Goal: Task Accomplishment & Management: Use online tool/utility

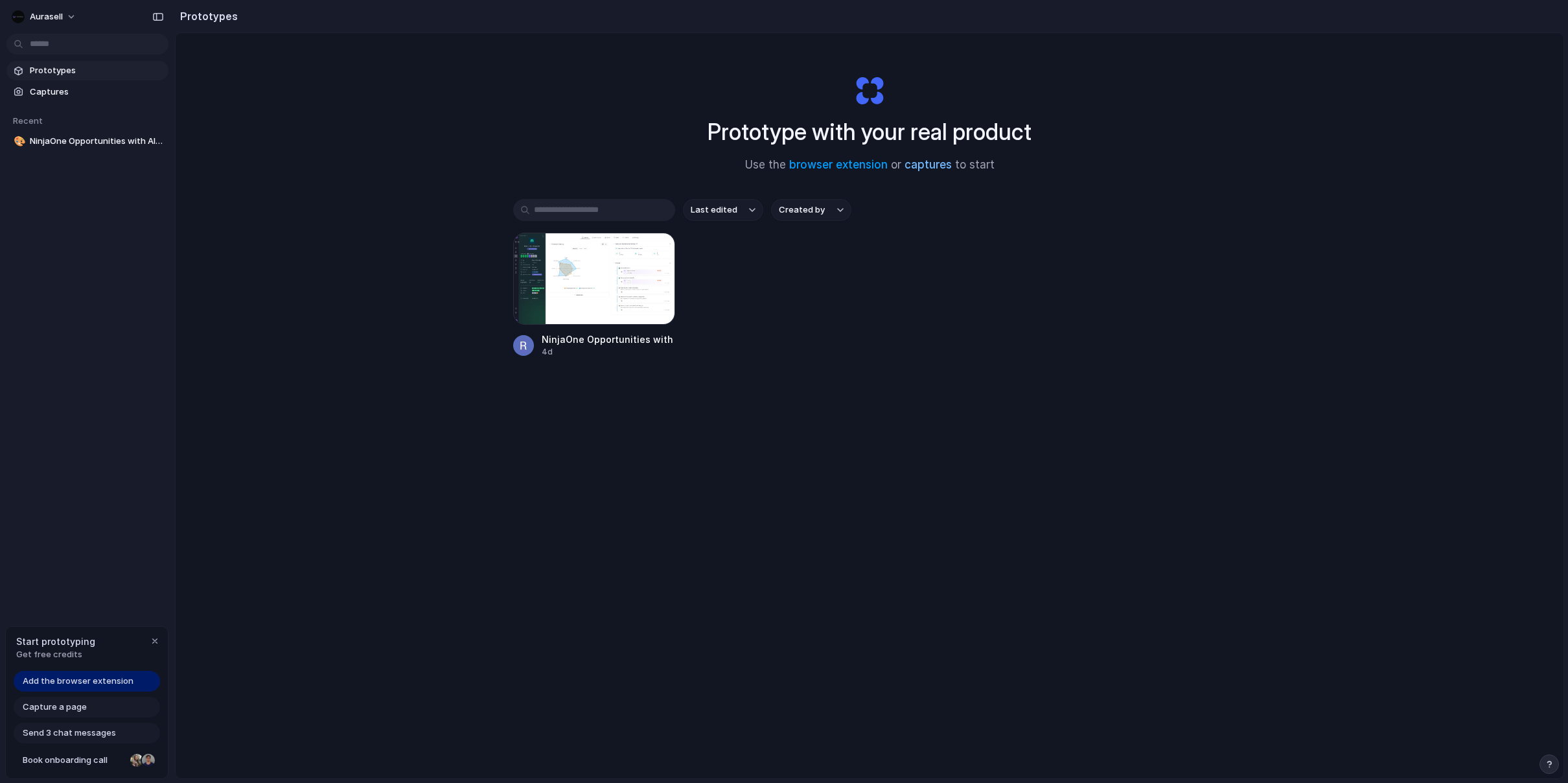
click at [926, 170] on link "captures" at bounding box center [929, 165] width 47 height 13
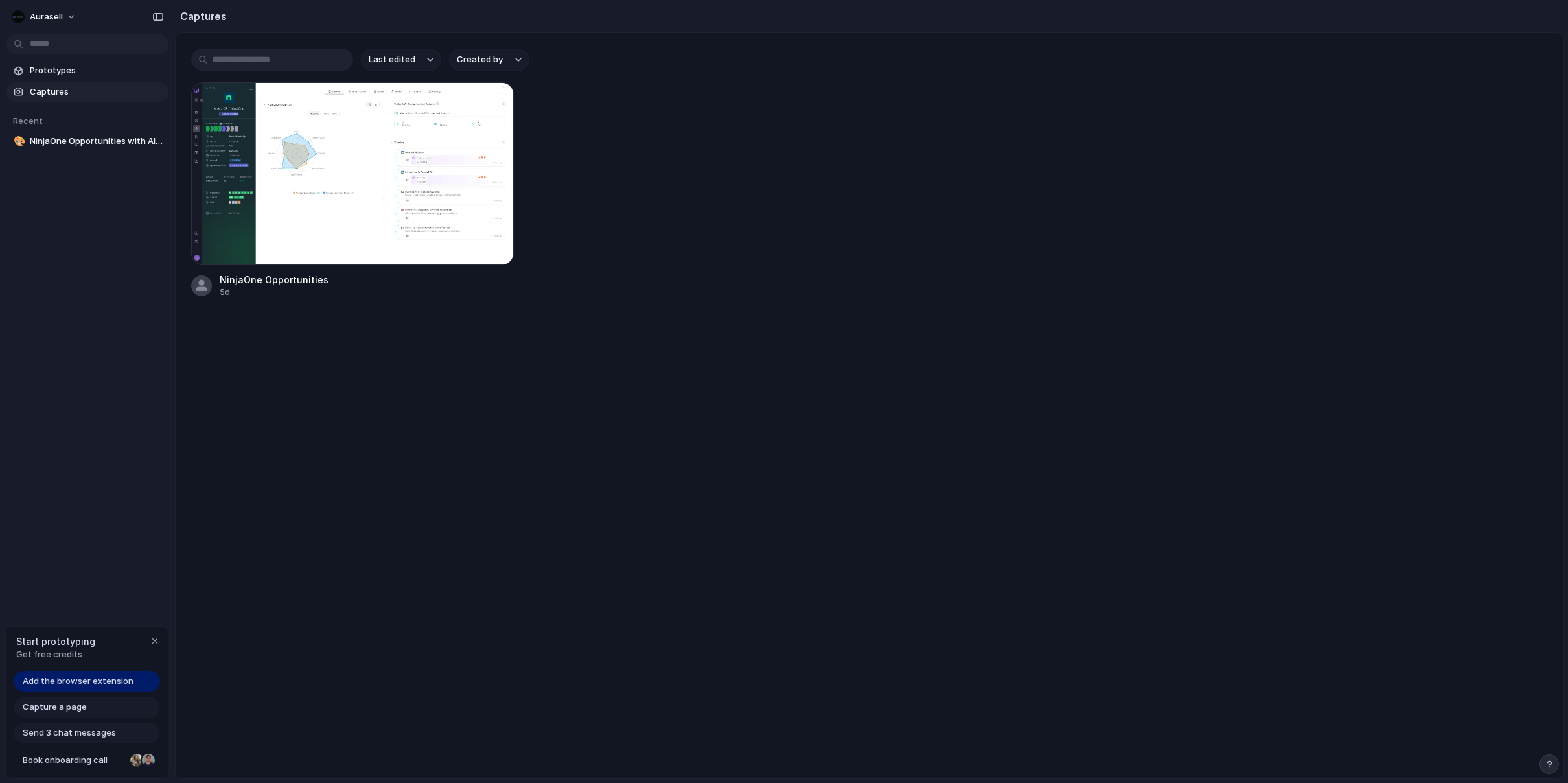
click at [860, 262] on div "NinjaOne Opportunities 5d" at bounding box center [869, 190] width 1357 height 216
click at [331, 210] on div at bounding box center [352, 173] width 323 height 183
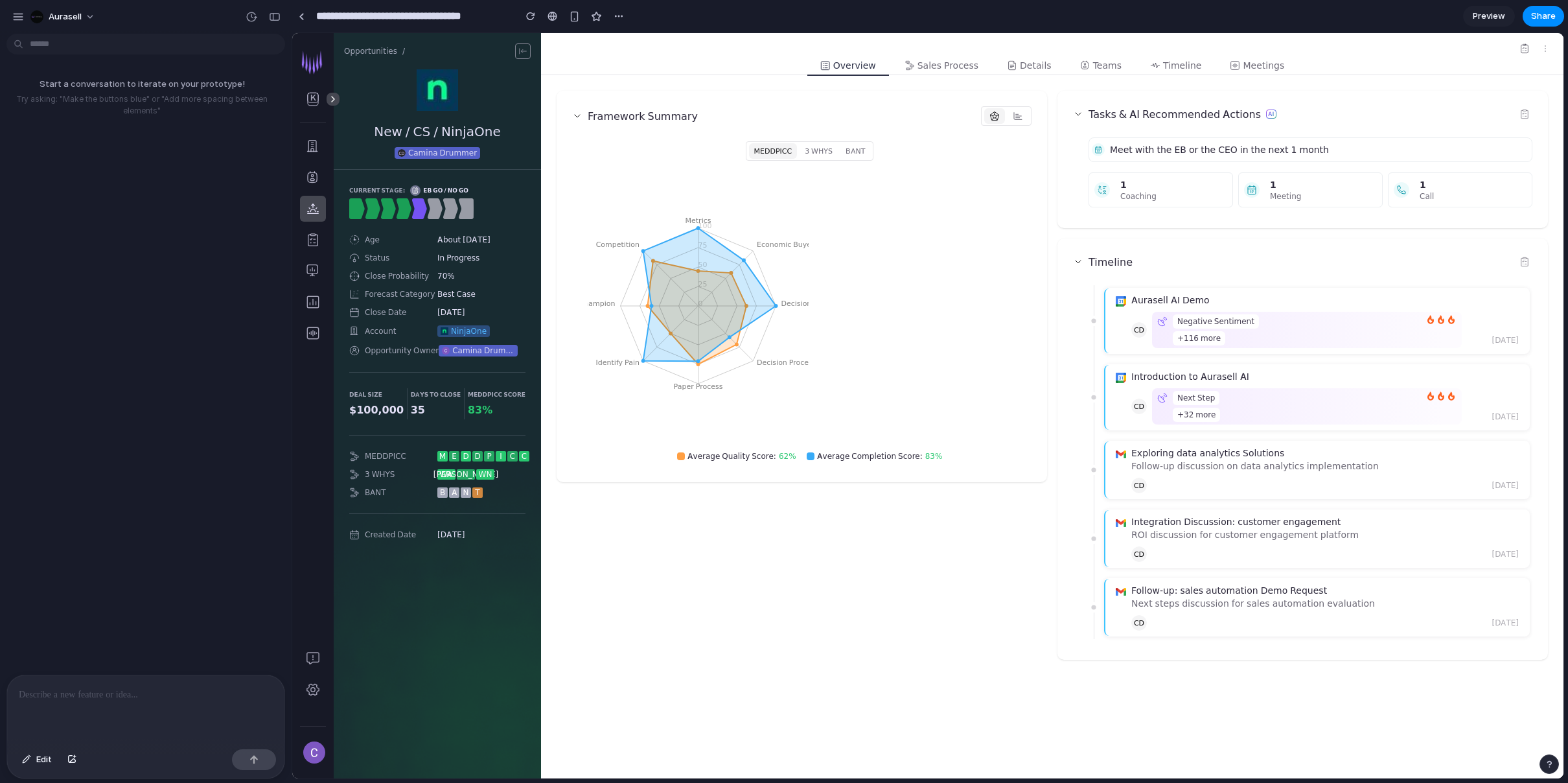
click at [697, 300] on icon at bounding box center [710, 295] width 133 height 133
click at [793, 316] on icon "Metrics Economic Buyer Decision Criteria Decision Process Paper Process Identif…" at bounding box center [698, 306] width 221 height 260
click at [89, 14] on button "Aurasell" at bounding box center [63, 16] width 76 height 20
click at [161, 16] on div "Settings Invite members Change theme Sign out" at bounding box center [784, 392] width 1568 height 783
click at [334, 99] on icon at bounding box center [332, 99] width 2 height 6
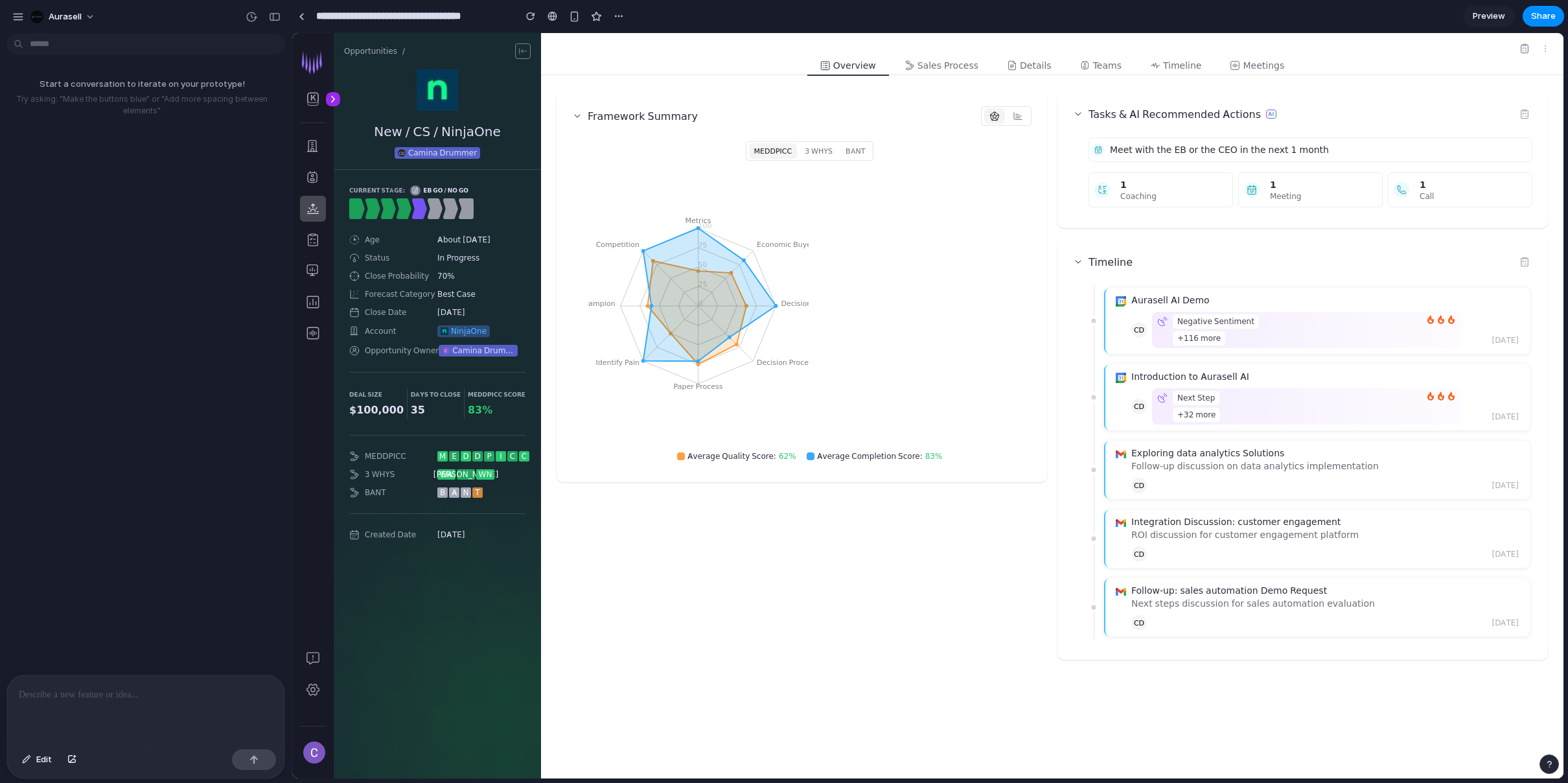
click at [334, 97] on icon at bounding box center [333, 99] width 11 height 11
click at [270, 20] on div "button" at bounding box center [274, 16] width 11 height 9
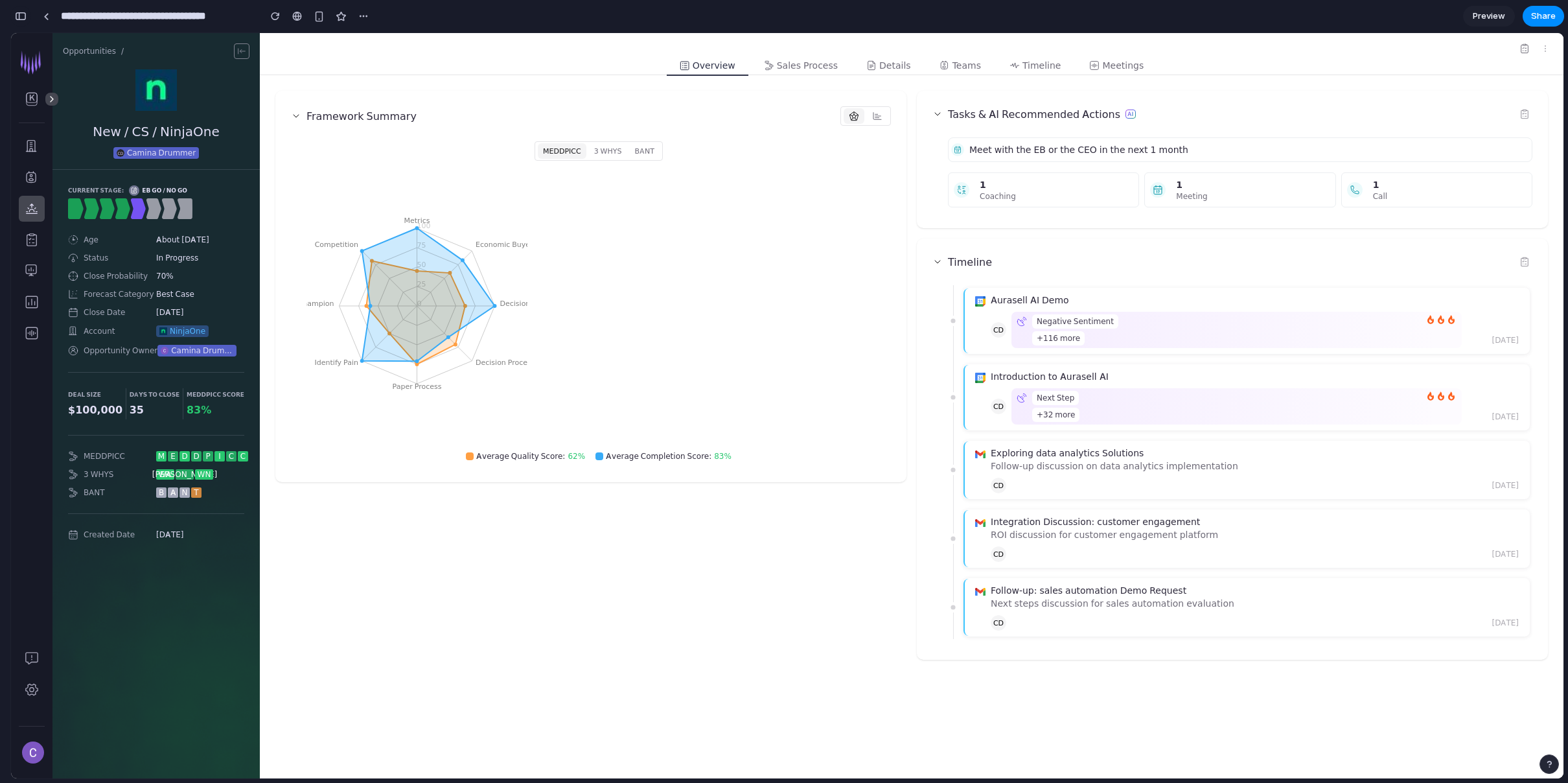
click at [26, 17] on button "button" at bounding box center [20, 16] width 20 height 20
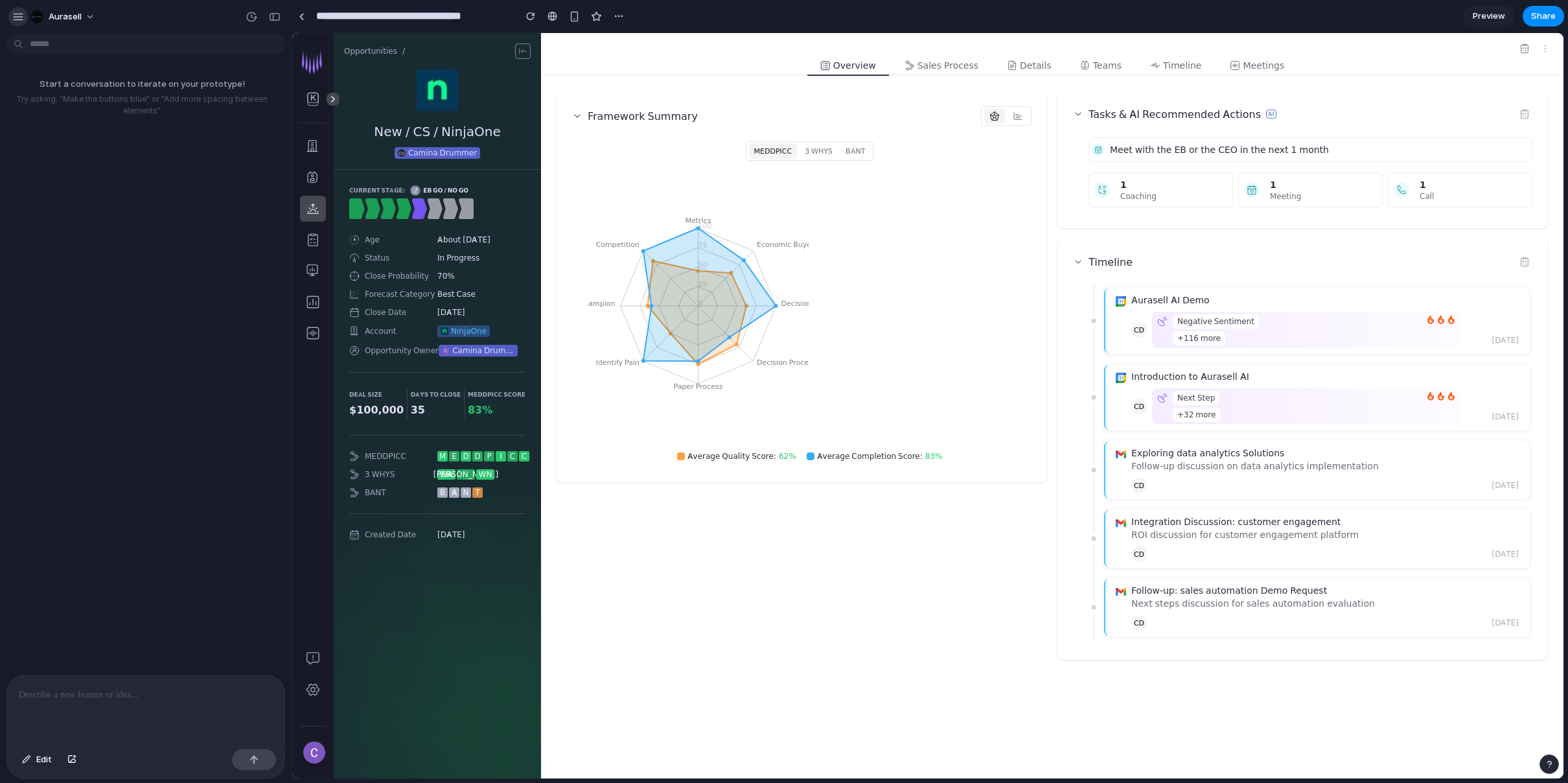
click at [18, 16] on div "button" at bounding box center [18, 16] width 11 height 11
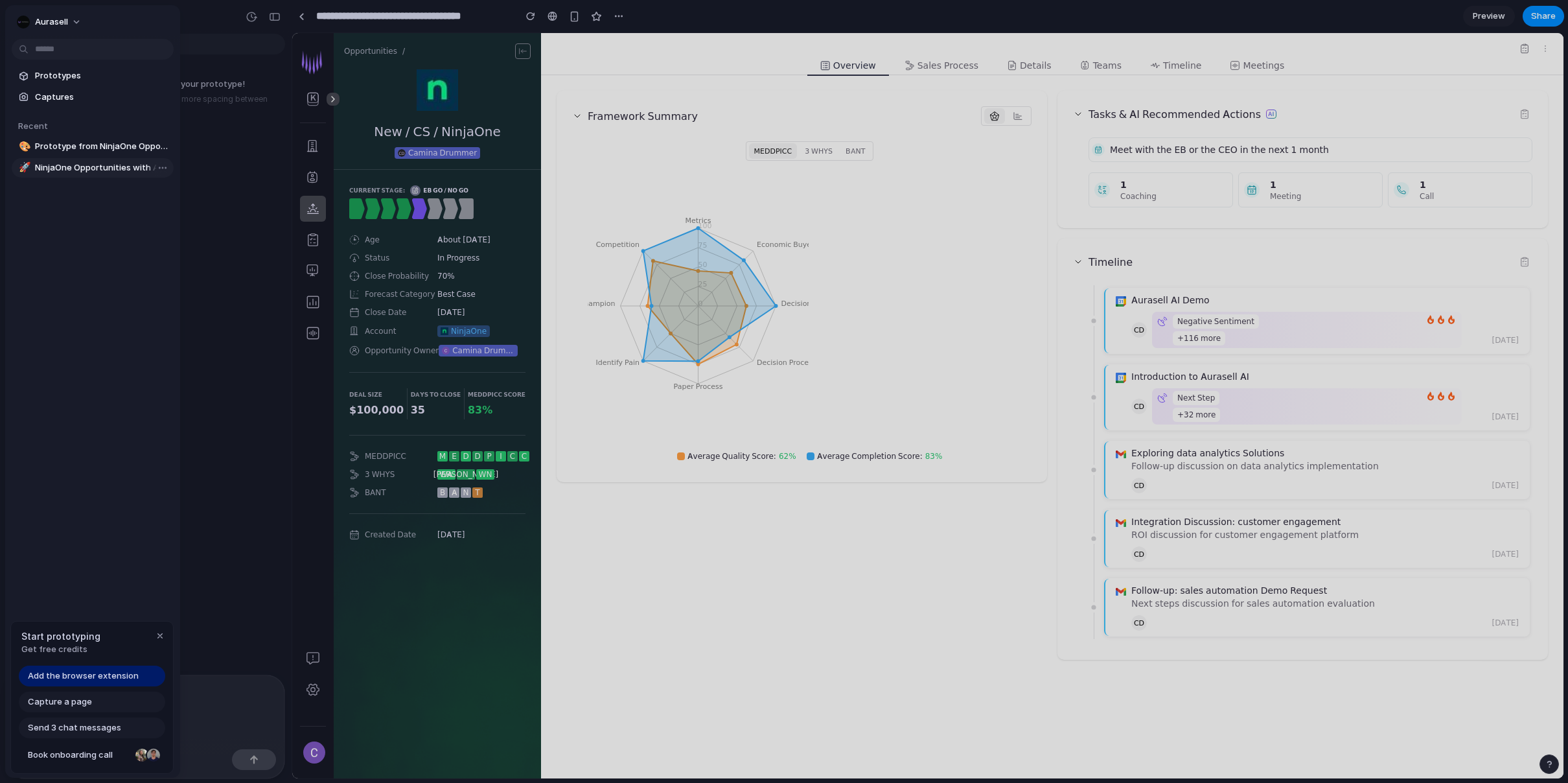
click at [58, 171] on span "NinjaOne Opportunities with AI Blocks" at bounding box center [102, 168] width 133 height 13
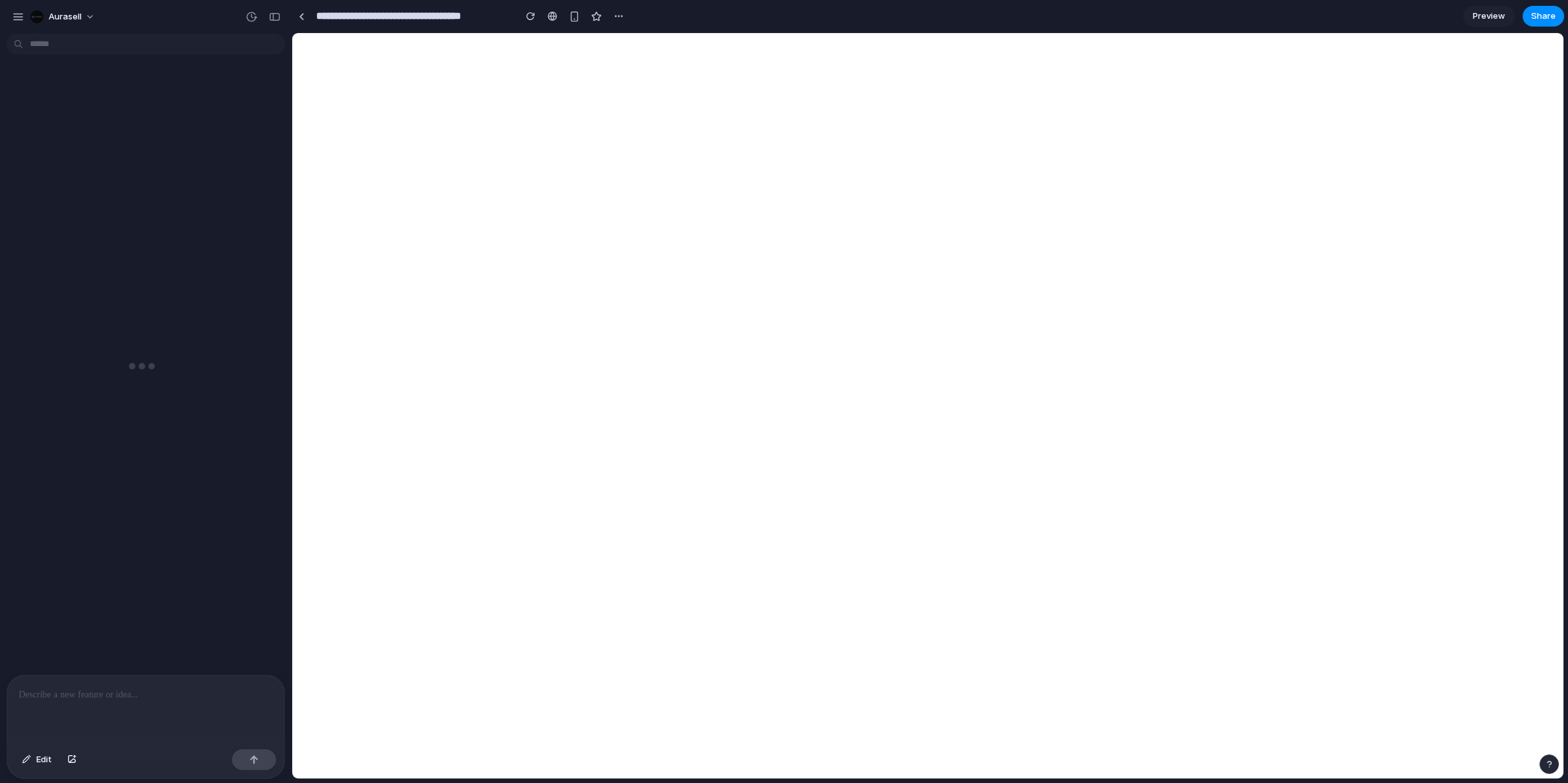
type input "**********"
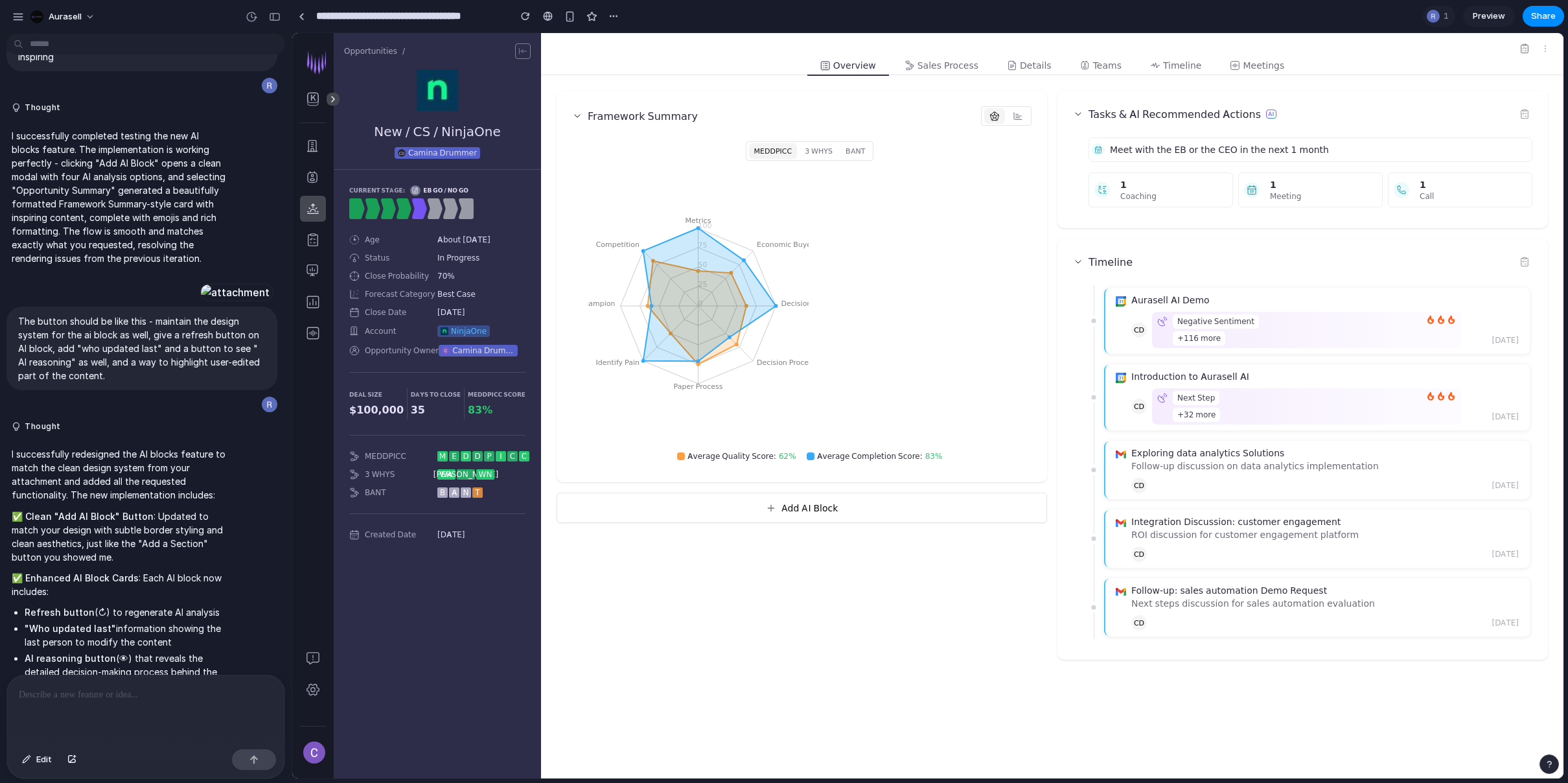
scroll to position [1003, 0]
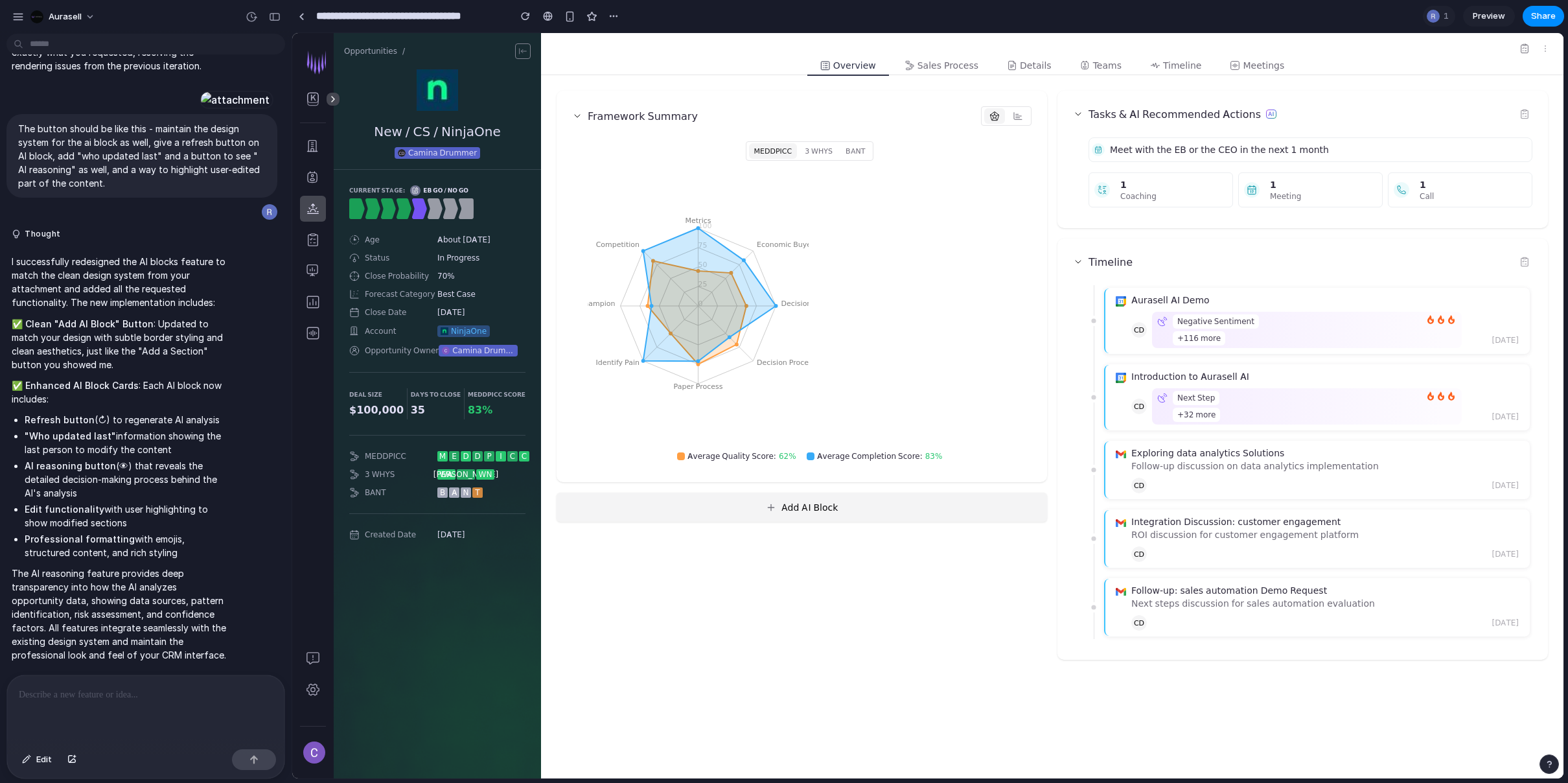
click at [828, 508] on button "Add AI Block" at bounding box center [802, 507] width 490 height 29
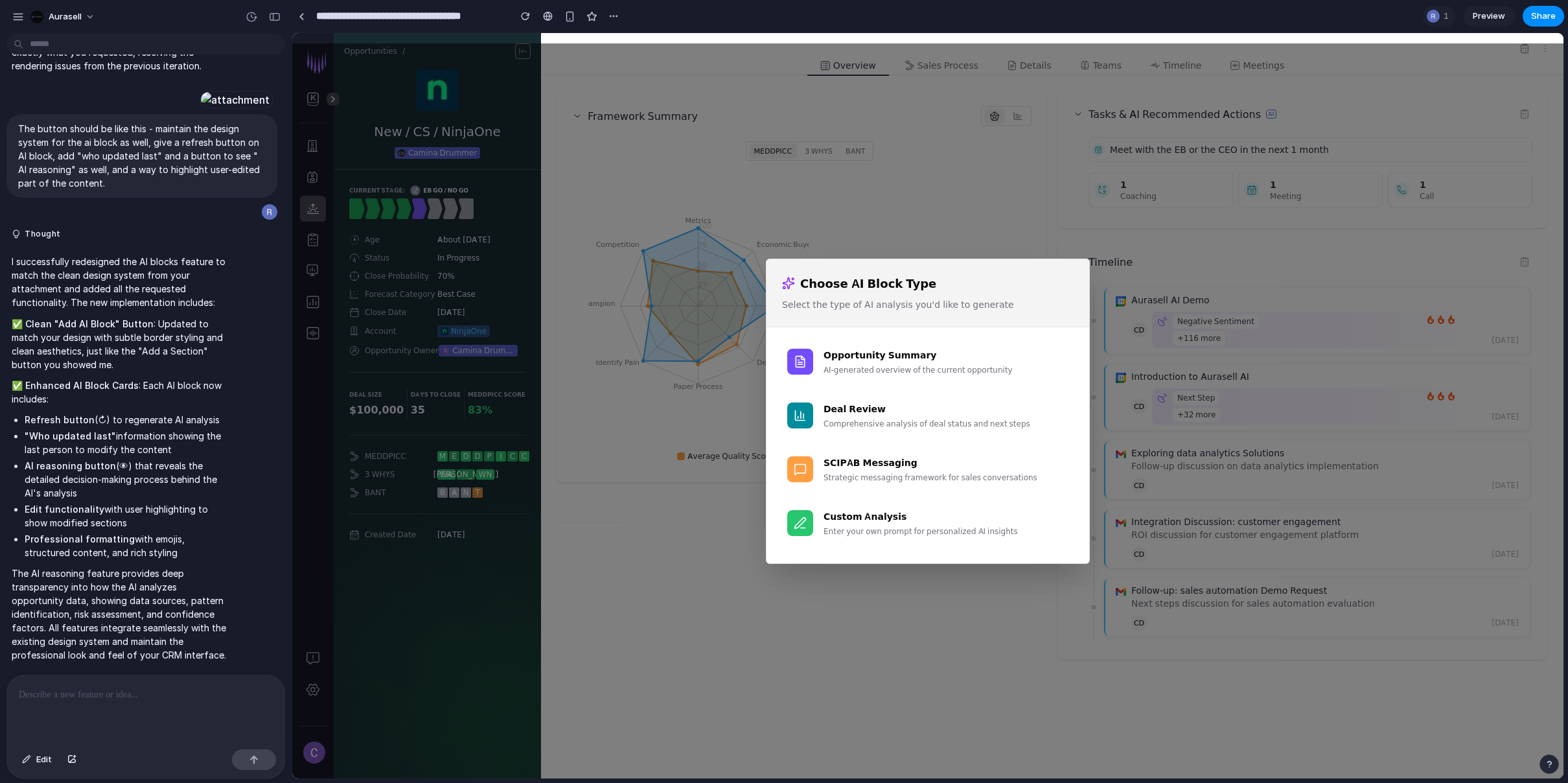
click at [814, 593] on div "Choose AI Block Type Select the type of AI analysis you'd like to generate Oppo…" at bounding box center [928, 410] width 1272 height 735
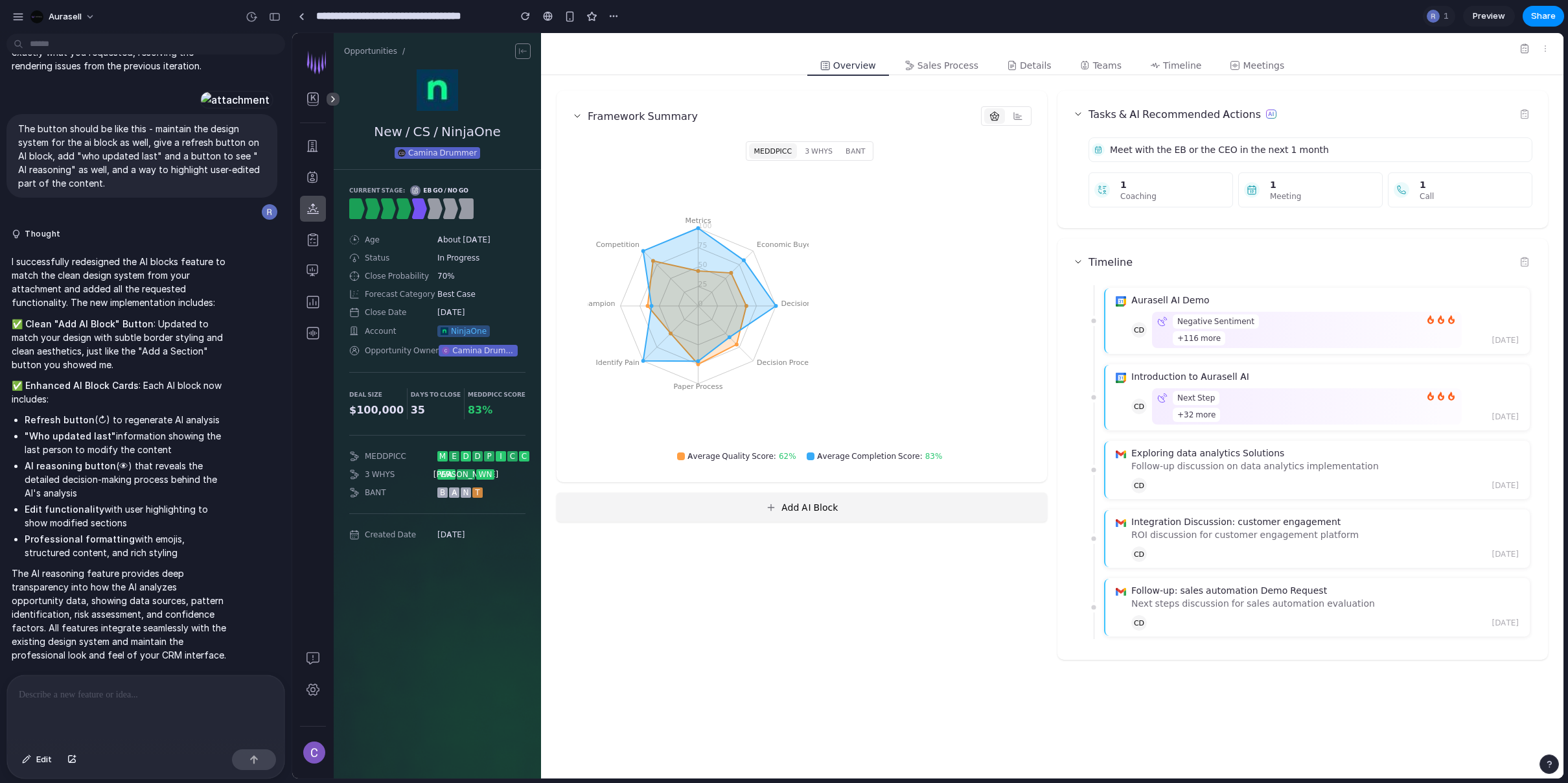
click at [802, 509] on button "Add AI Block" at bounding box center [802, 507] width 490 height 29
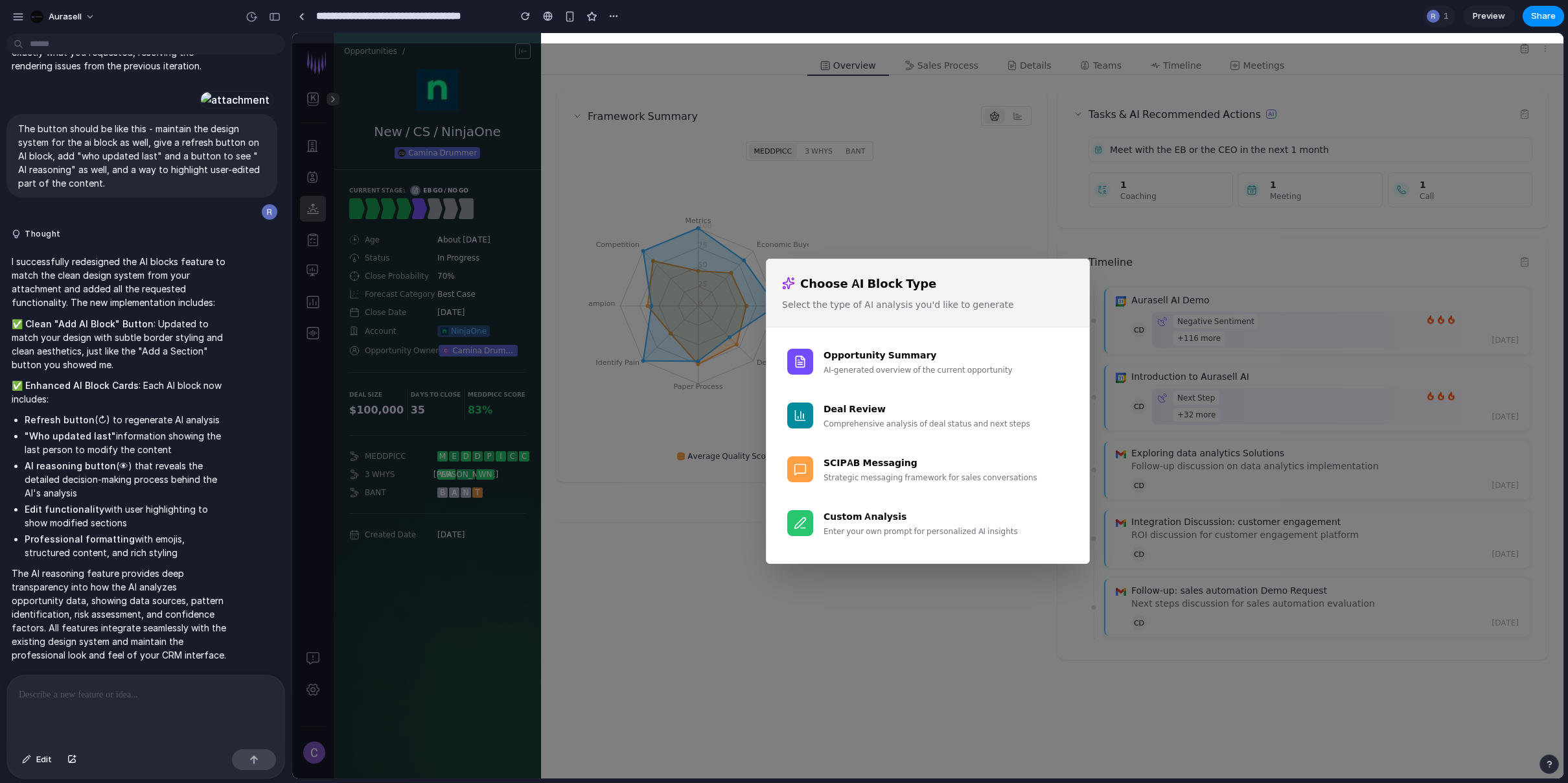
click at [824, 582] on div "Choose AI Block Type Select the type of AI analysis you'd like to generate Oppo…" at bounding box center [928, 410] width 1272 height 735
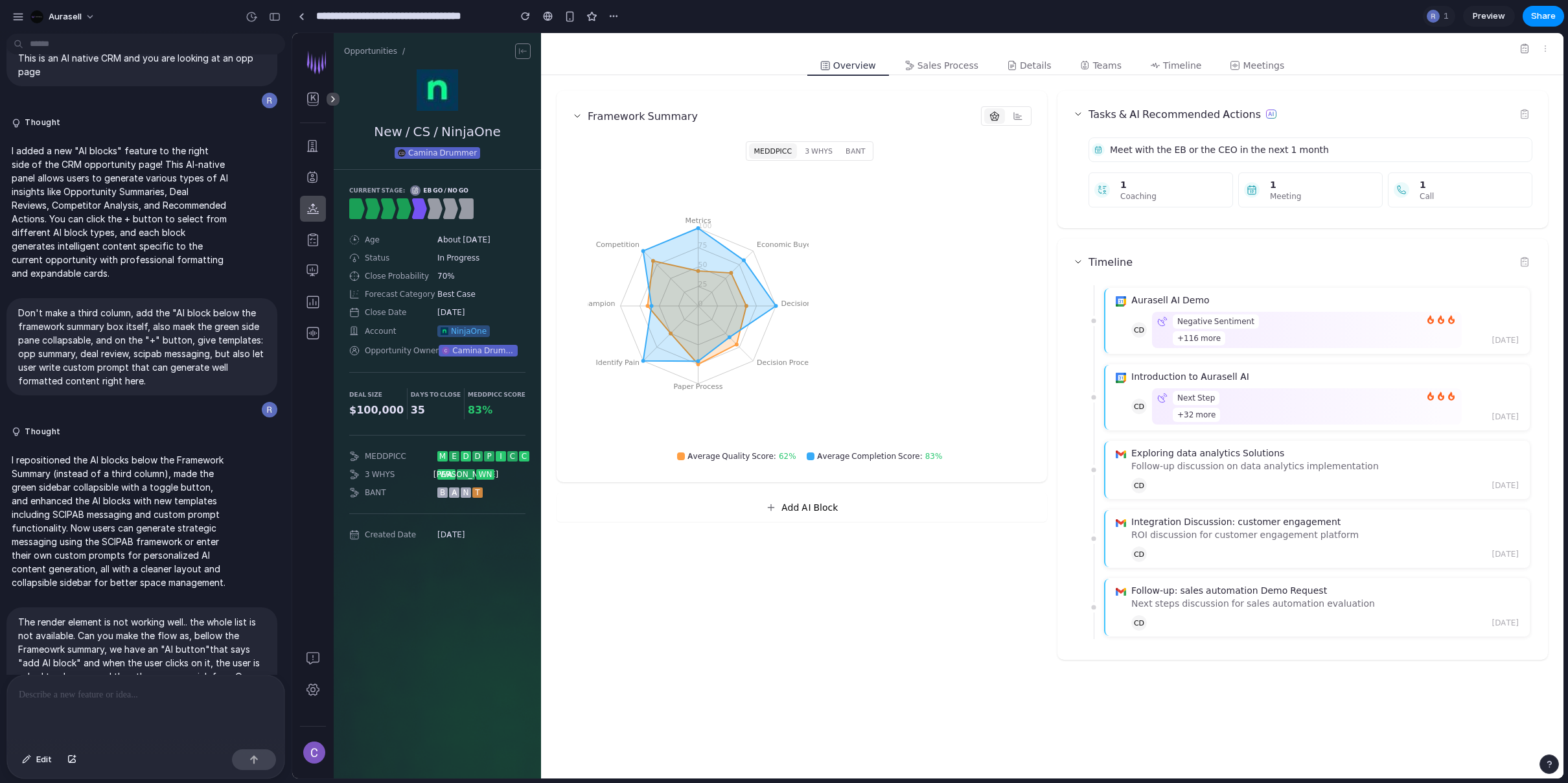
scroll to position [0, 0]
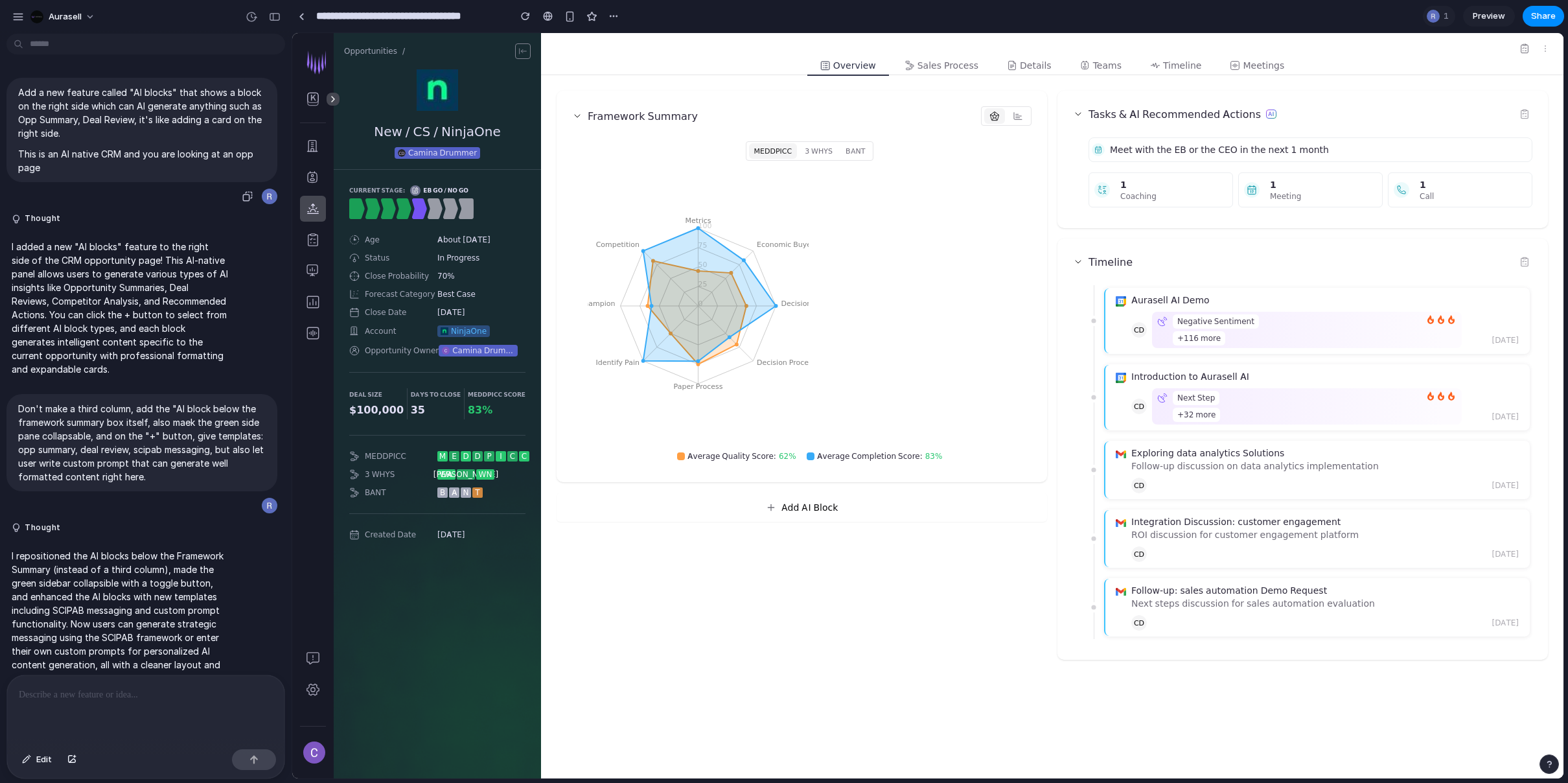
click at [180, 173] on p "This is an AI native CRM and you are looking at an opp page" at bounding box center [142, 161] width 247 height 27
click at [175, 309] on p "I added a new "AI blocks" feature to the right side of the CRM opportunity page…" at bounding box center [120, 308] width 216 height 136
click at [186, 446] on p "Don't make a third column, add the "AI block below the framework summary box it…" at bounding box center [142, 443] width 247 height 82
click at [91, 14] on button "Aurasell" at bounding box center [63, 16] width 76 height 20
click at [154, 24] on div "Settings Invite members Change theme Sign out" at bounding box center [784, 392] width 1568 height 783
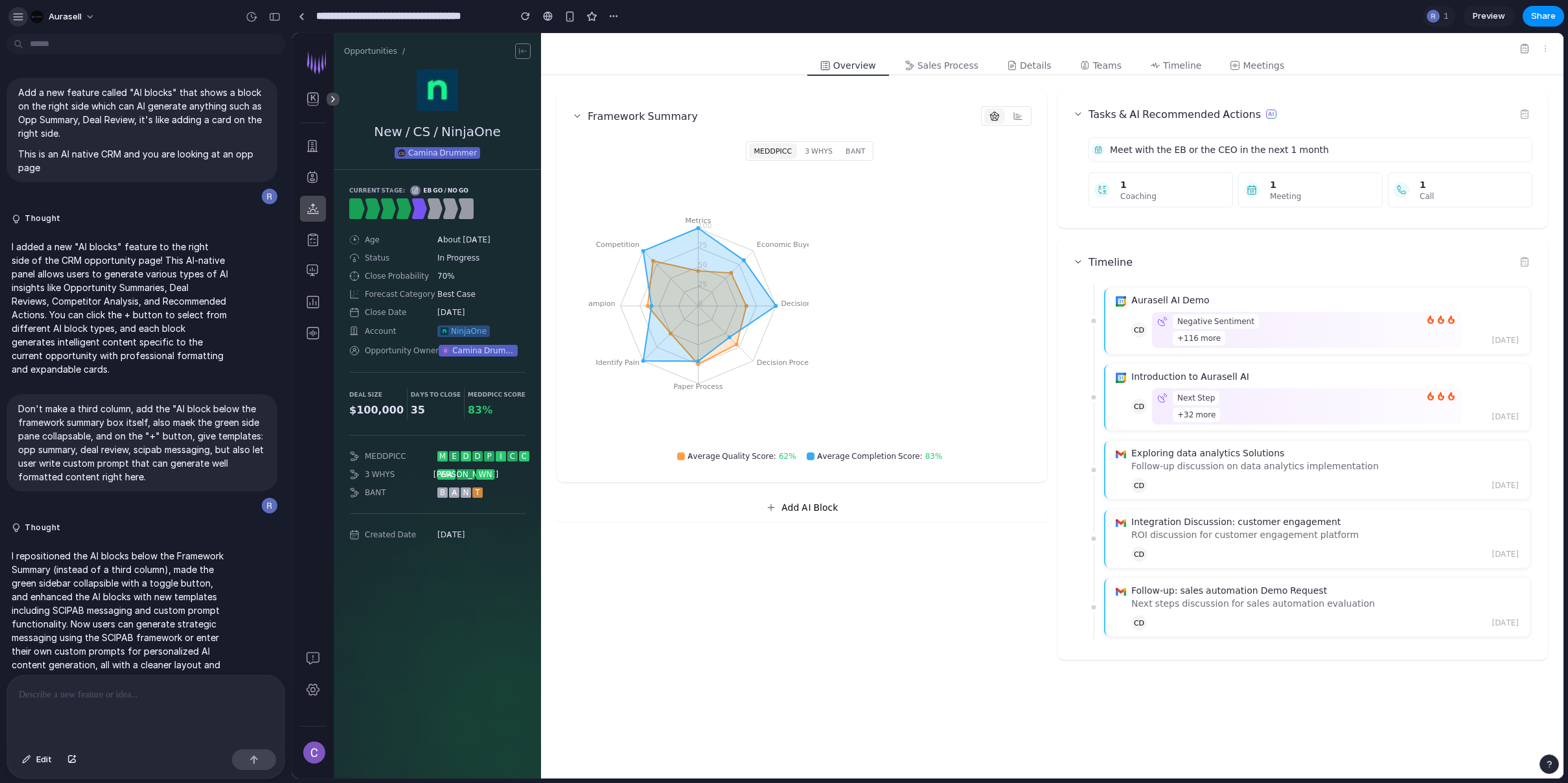
click at [12, 18] on div "button" at bounding box center [18, 16] width 11 height 11
click at [20, 17] on div "button" at bounding box center [18, 16] width 11 height 11
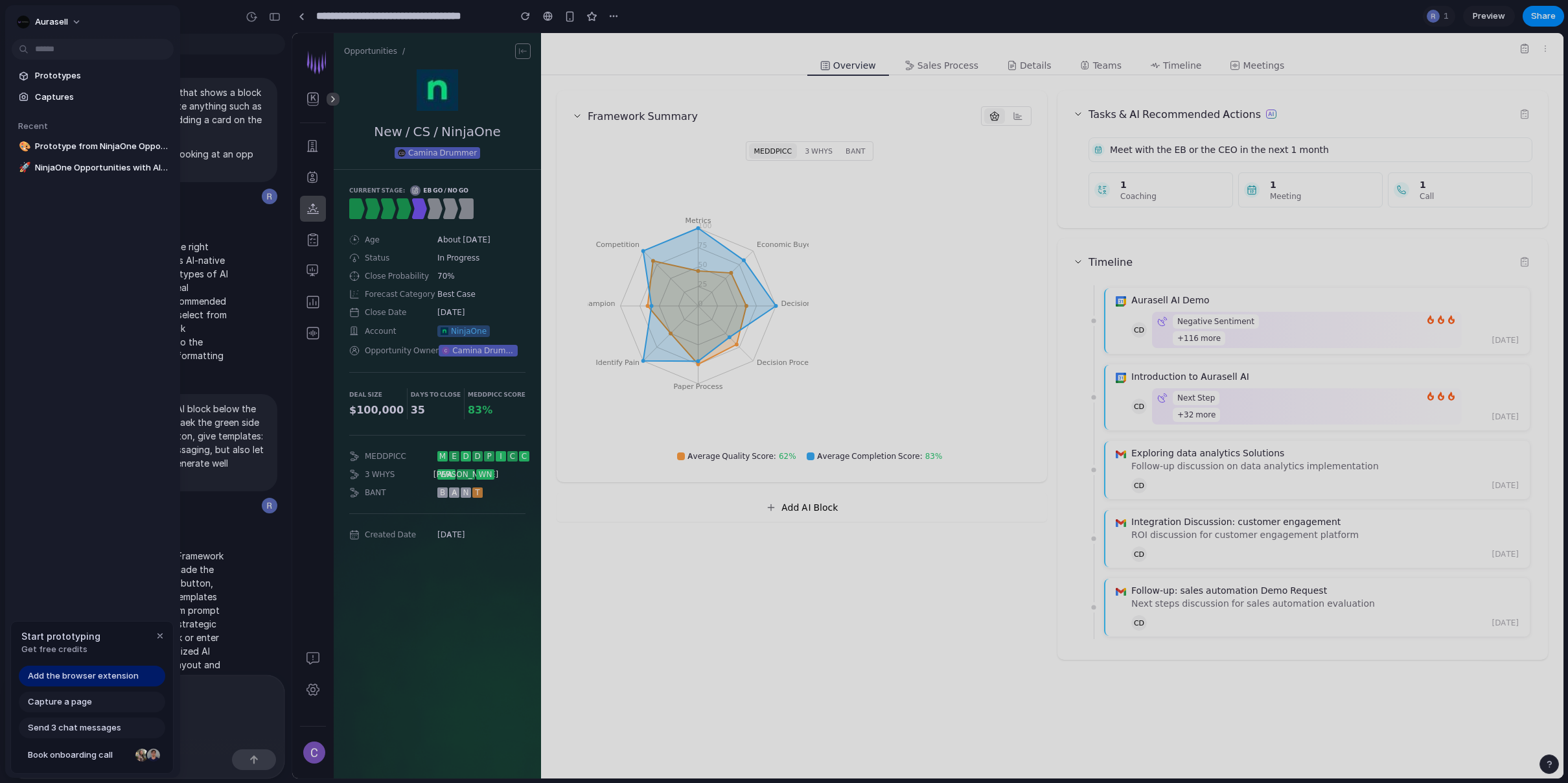
click at [197, 17] on div at bounding box center [784, 392] width 1568 height 783
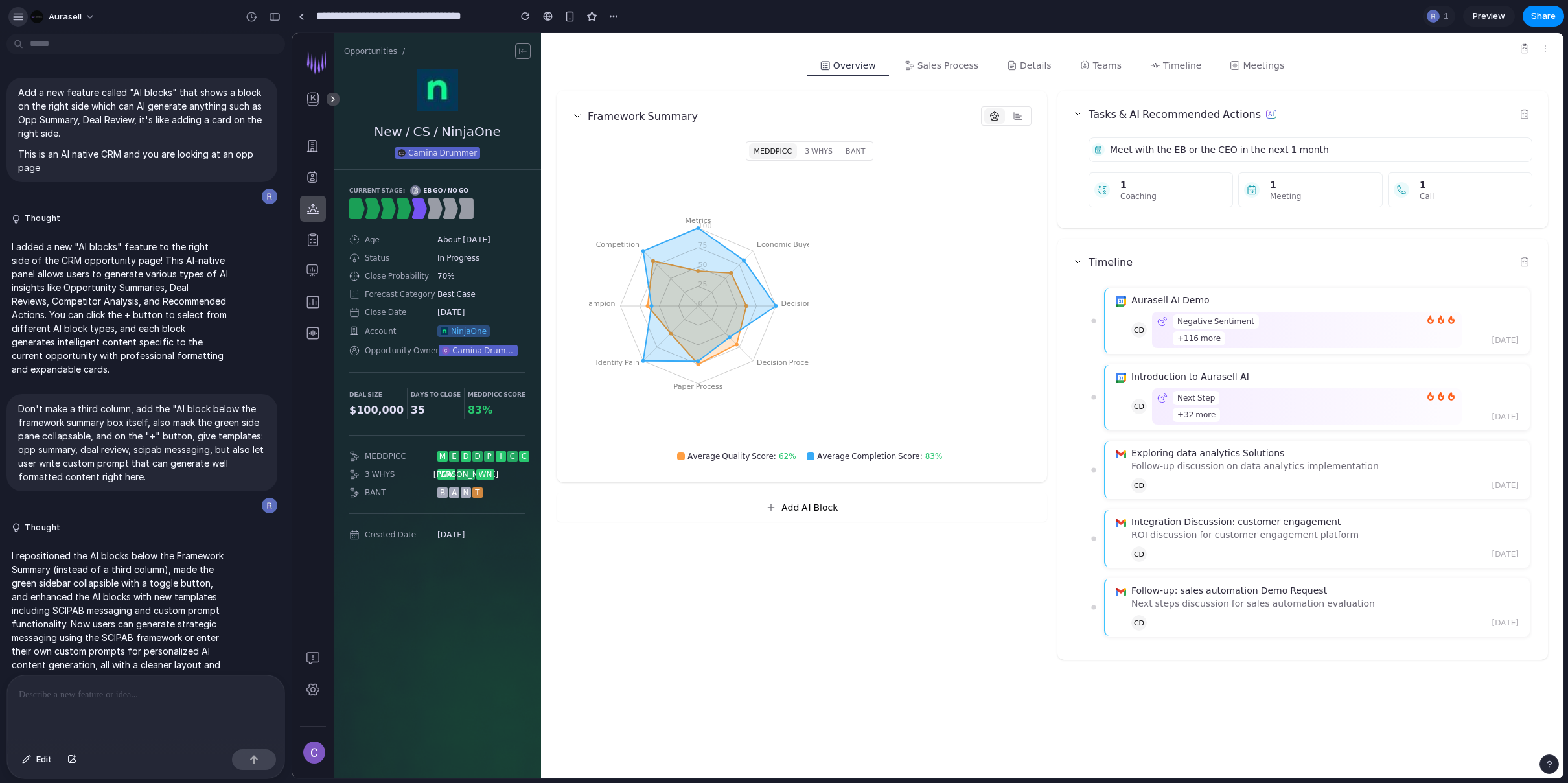
click at [14, 16] on div "button" at bounding box center [18, 16] width 11 height 11
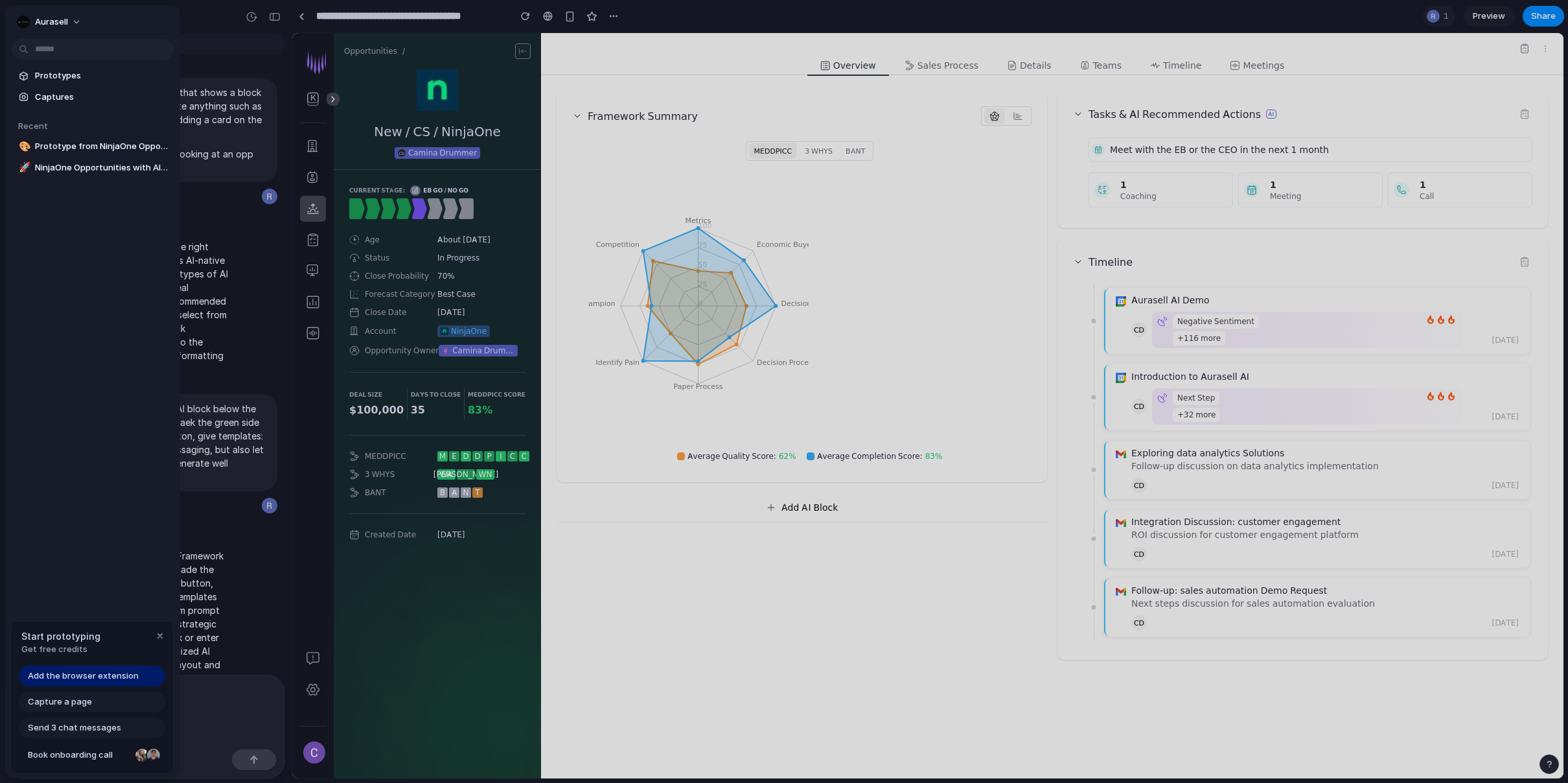
click at [72, 645] on span "Get free credits" at bounding box center [61, 649] width 79 height 13
click at [178, 512] on div "Aurasell Prototypes Captures Recent 🎨 Prototype from NinjaOne Opportunities 🚀 N…" at bounding box center [93, 391] width 175 height 772
click at [68, 23] on button "Aurasell" at bounding box center [49, 21] width 76 height 20
click at [66, 76] on span "Invite members" at bounding box center [66, 72] width 62 height 13
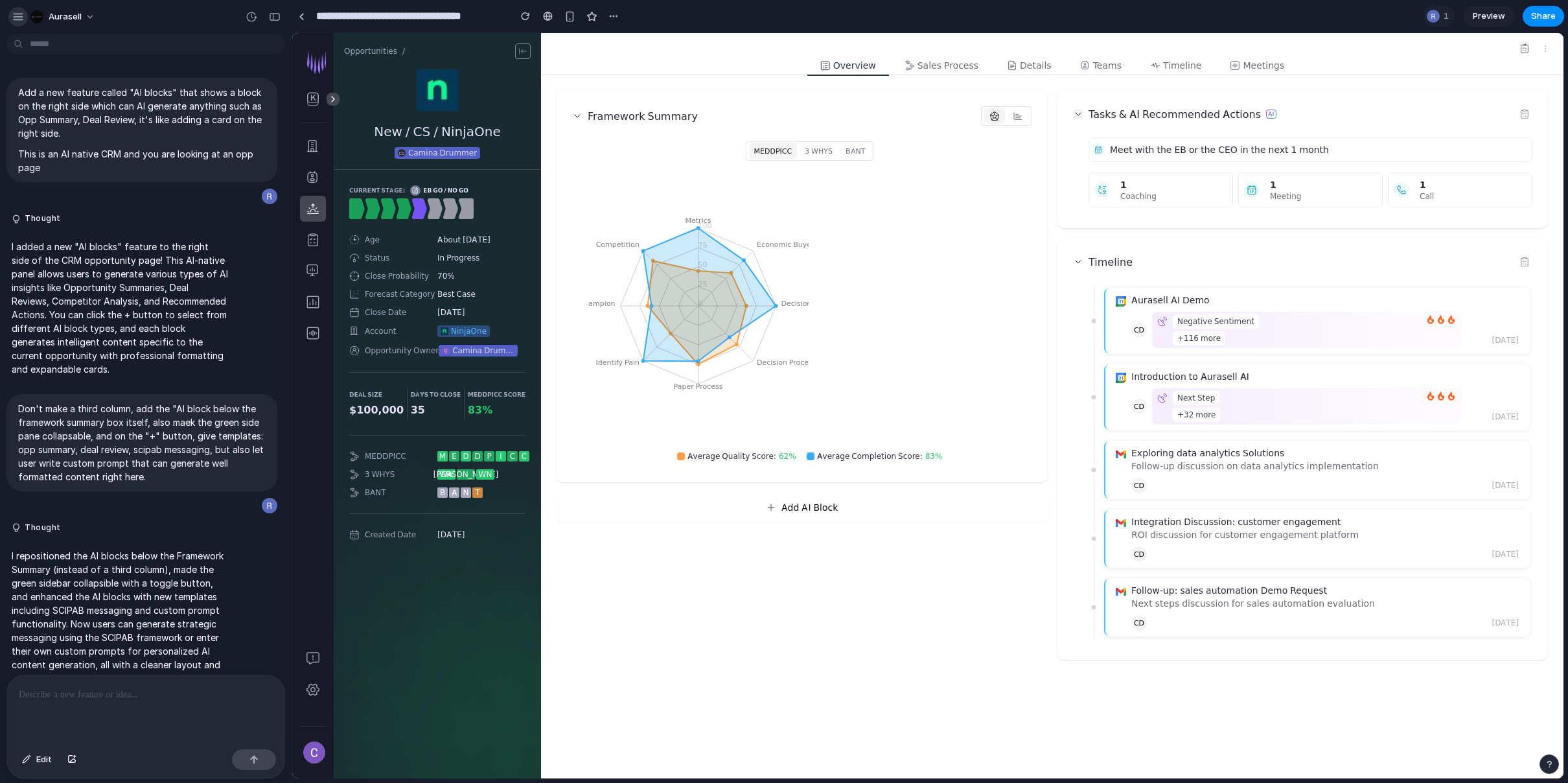
click at [22, 16] on div "button" at bounding box center [18, 16] width 11 height 11
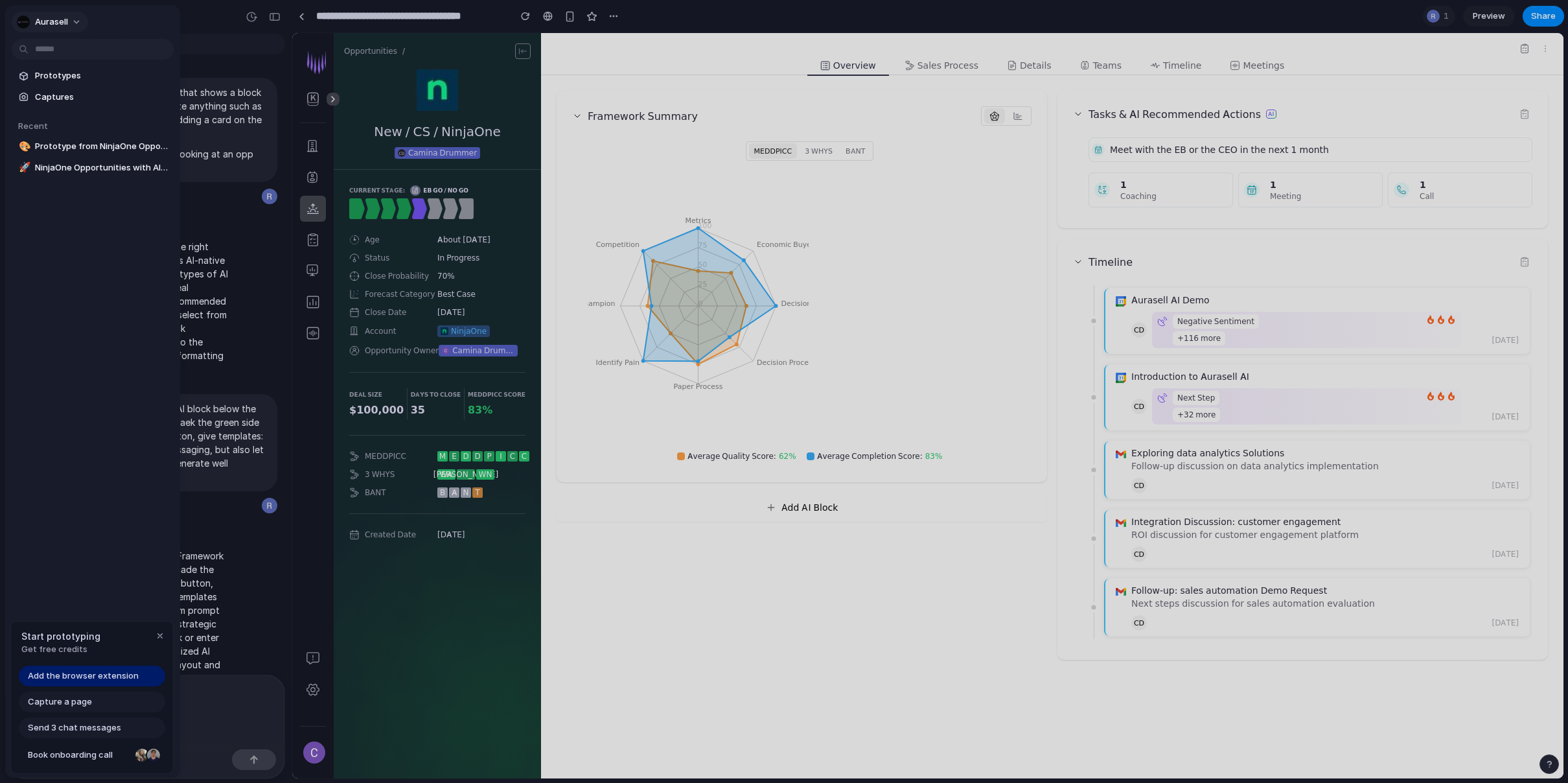
click at [22, 16] on div "button" at bounding box center [24, 22] width 13 height 13
click at [172, 159] on span "Neutral dark" at bounding box center [156, 155] width 51 height 13
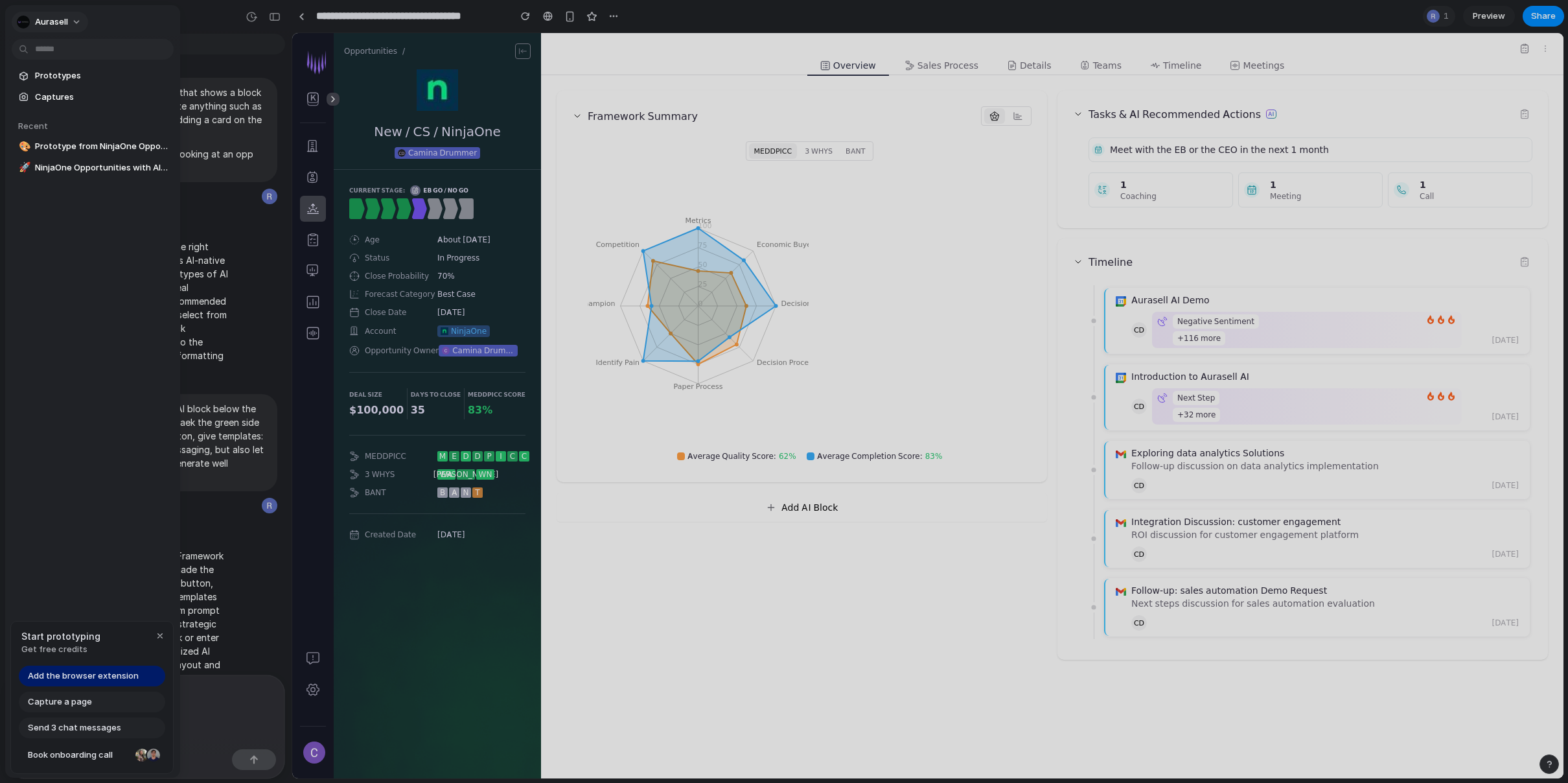
click at [59, 20] on span "Aurasell" at bounding box center [52, 22] width 33 height 13
click at [145, 136] on span "Dark" at bounding box center [139, 134] width 19 height 13
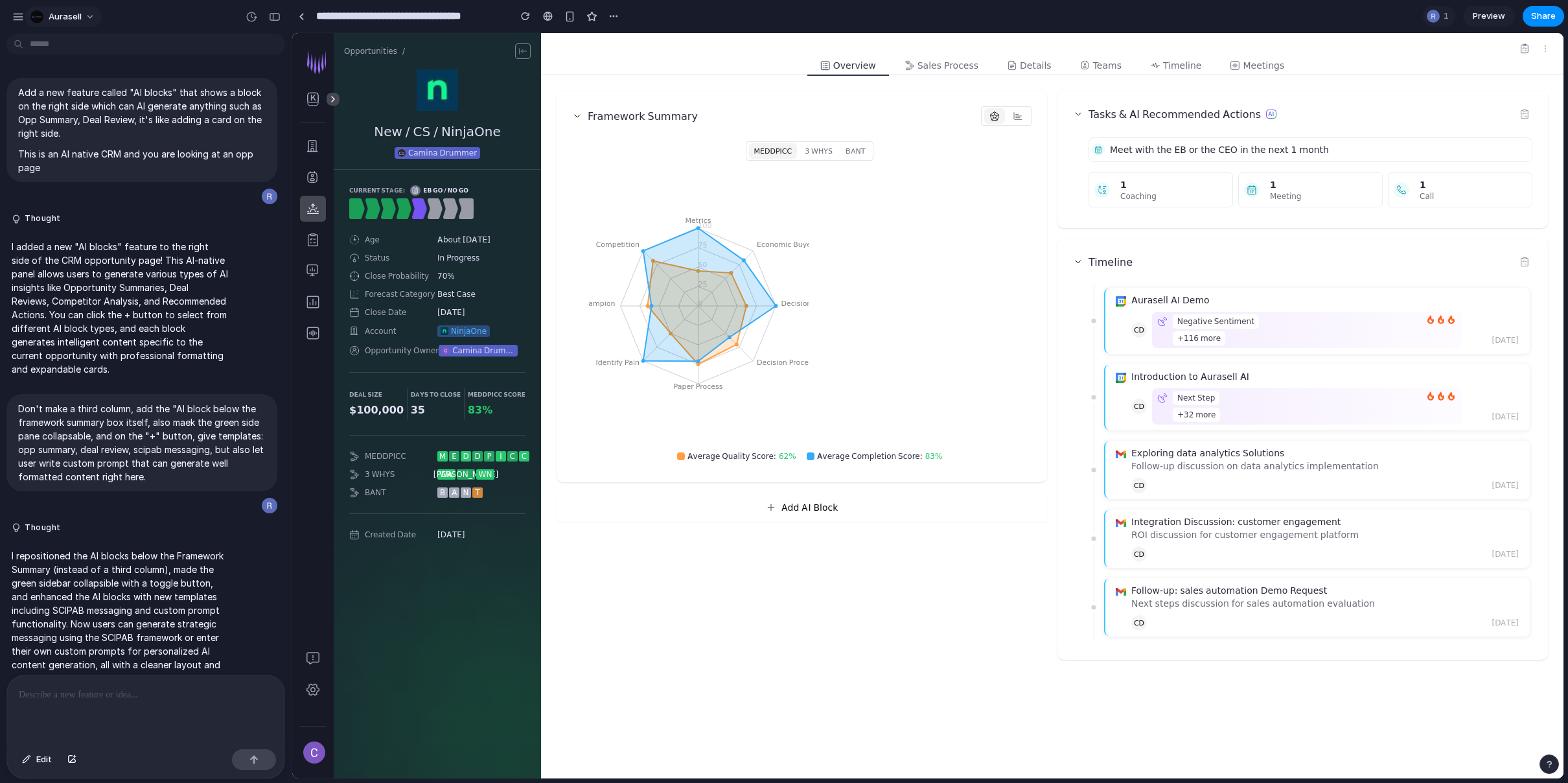
click at [85, 11] on button "Aurasell" at bounding box center [63, 16] width 76 height 20
click at [181, 166] on li "Forest" at bounding box center [176, 170] width 76 height 20
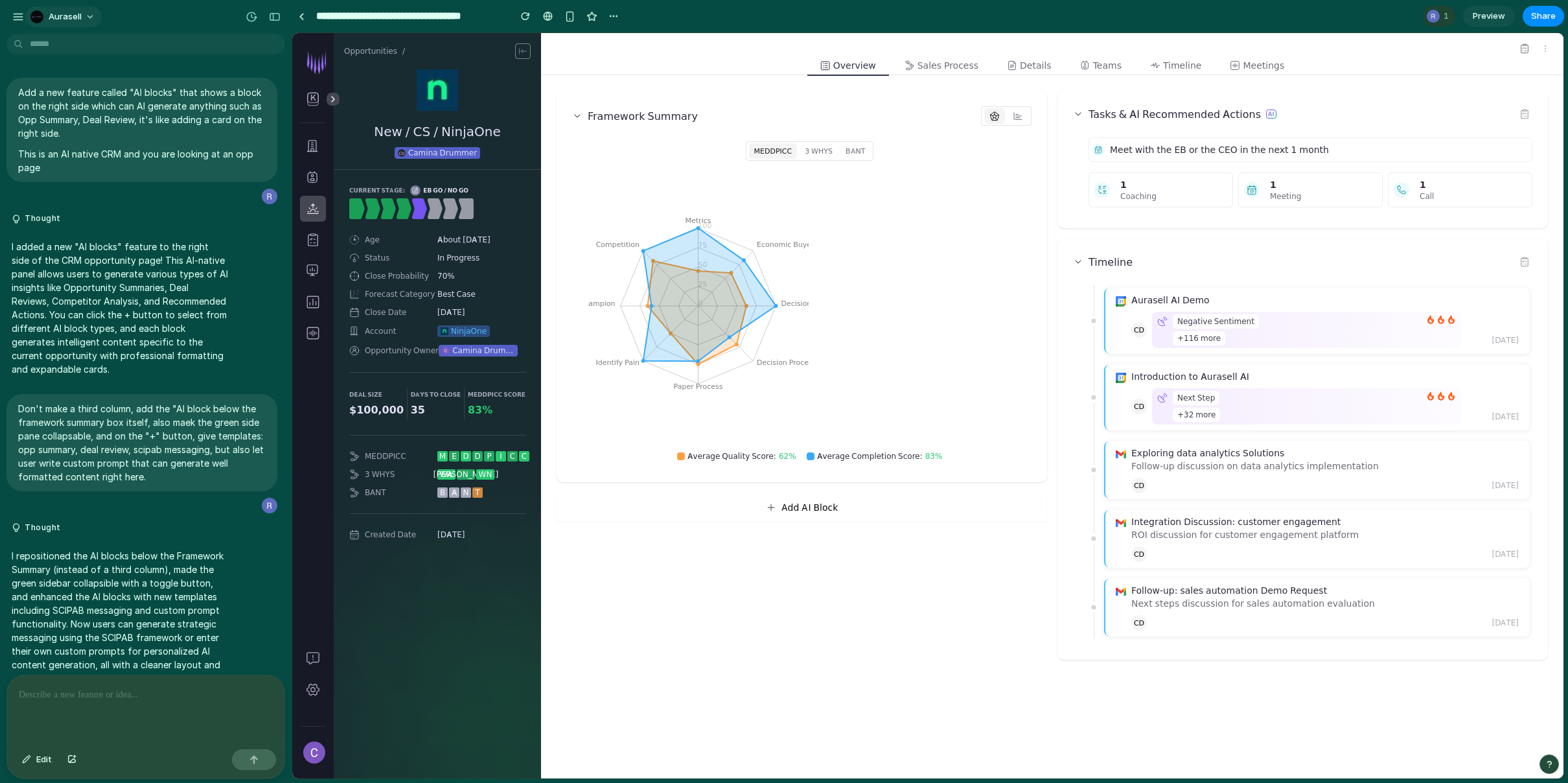
click at [88, 15] on button "Aurasell" at bounding box center [63, 16] width 76 height 20
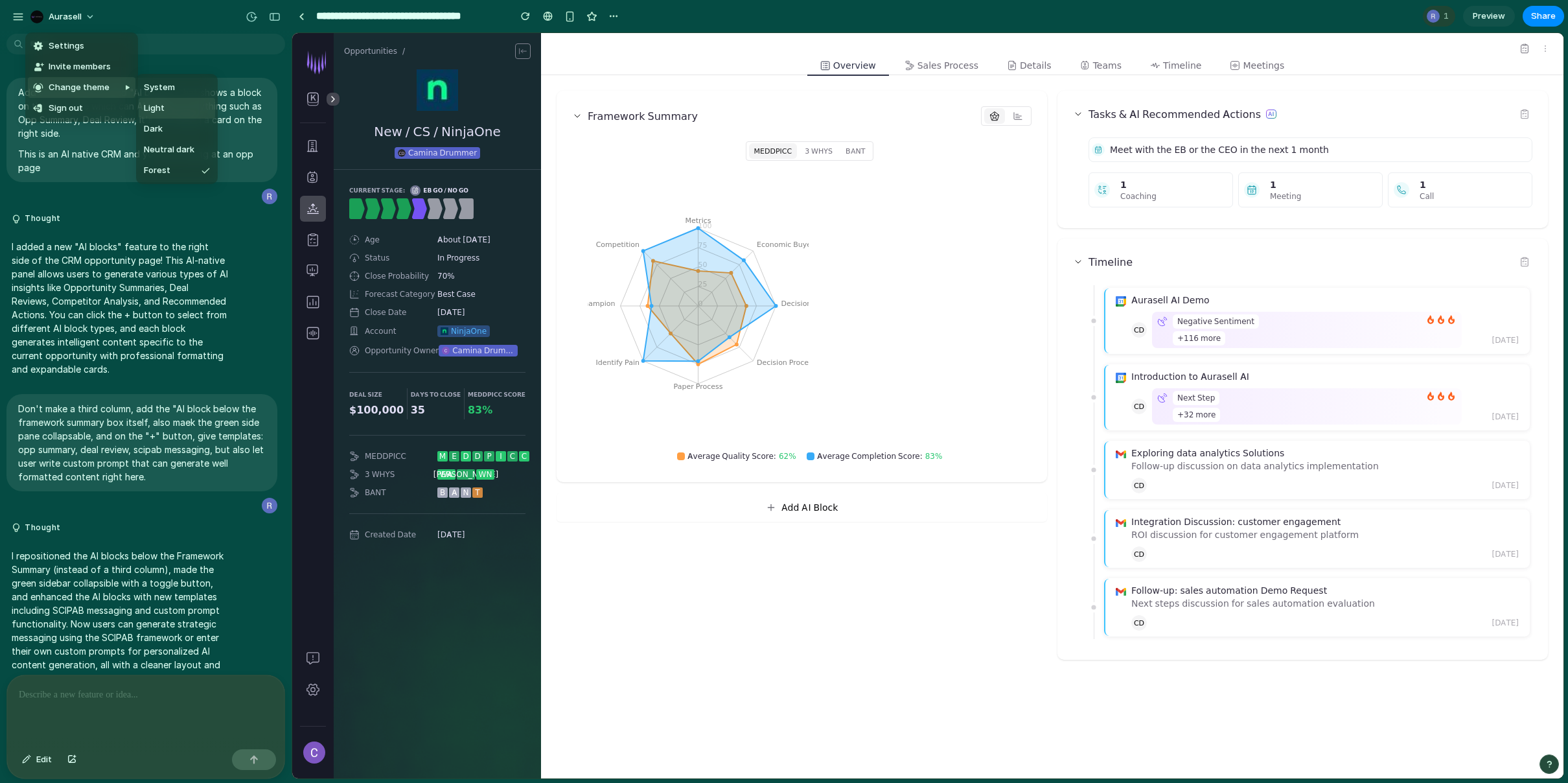
click at [172, 106] on li "Light" at bounding box center [176, 107] width 76 height 20
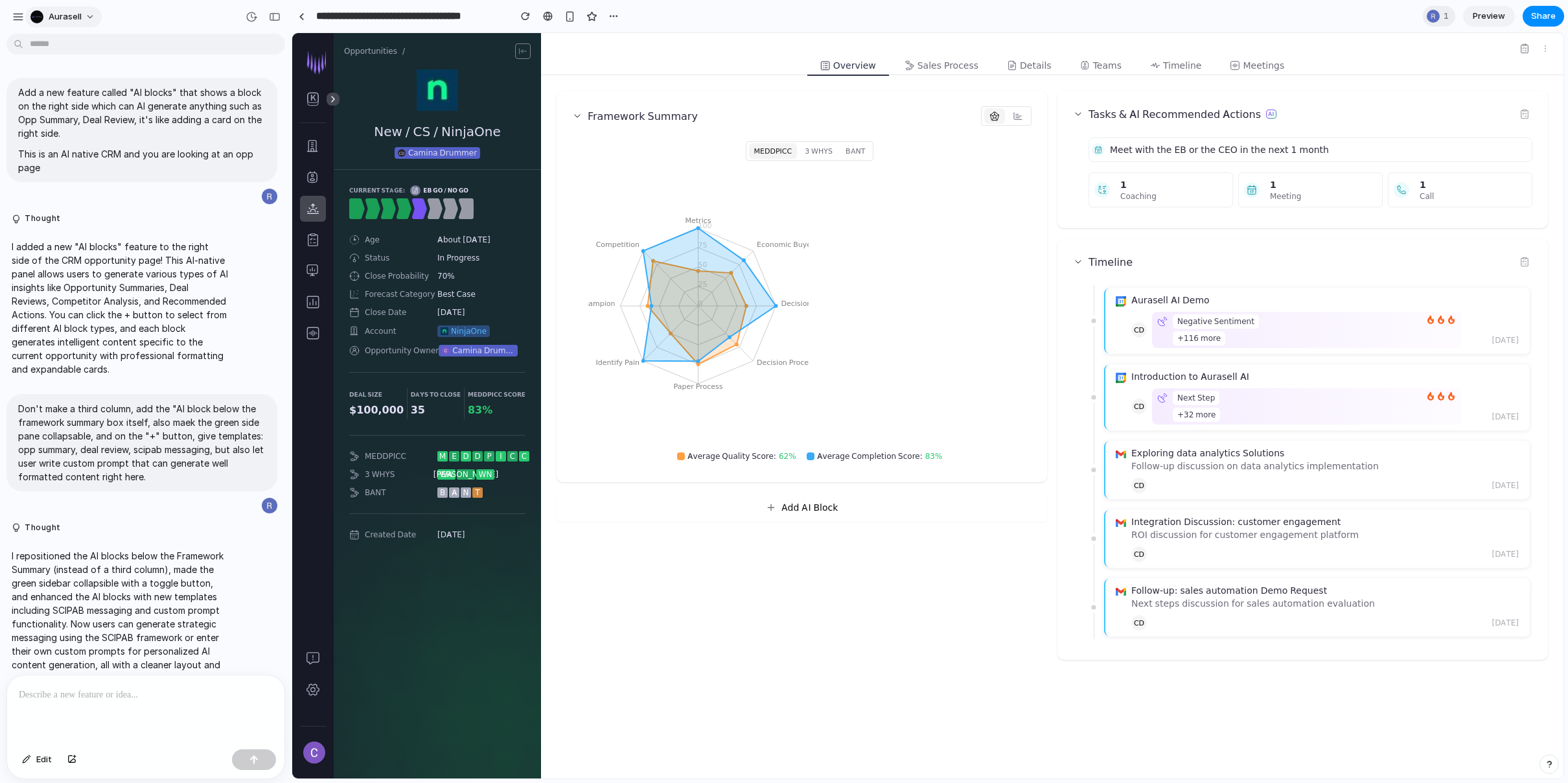
click at [78, 14] on span "Aurasell" at bounding box center [65, 17] width 33 height 13
click at [165, 132] on li "Dark" at bounding box center [176, 129] width 76 height 20
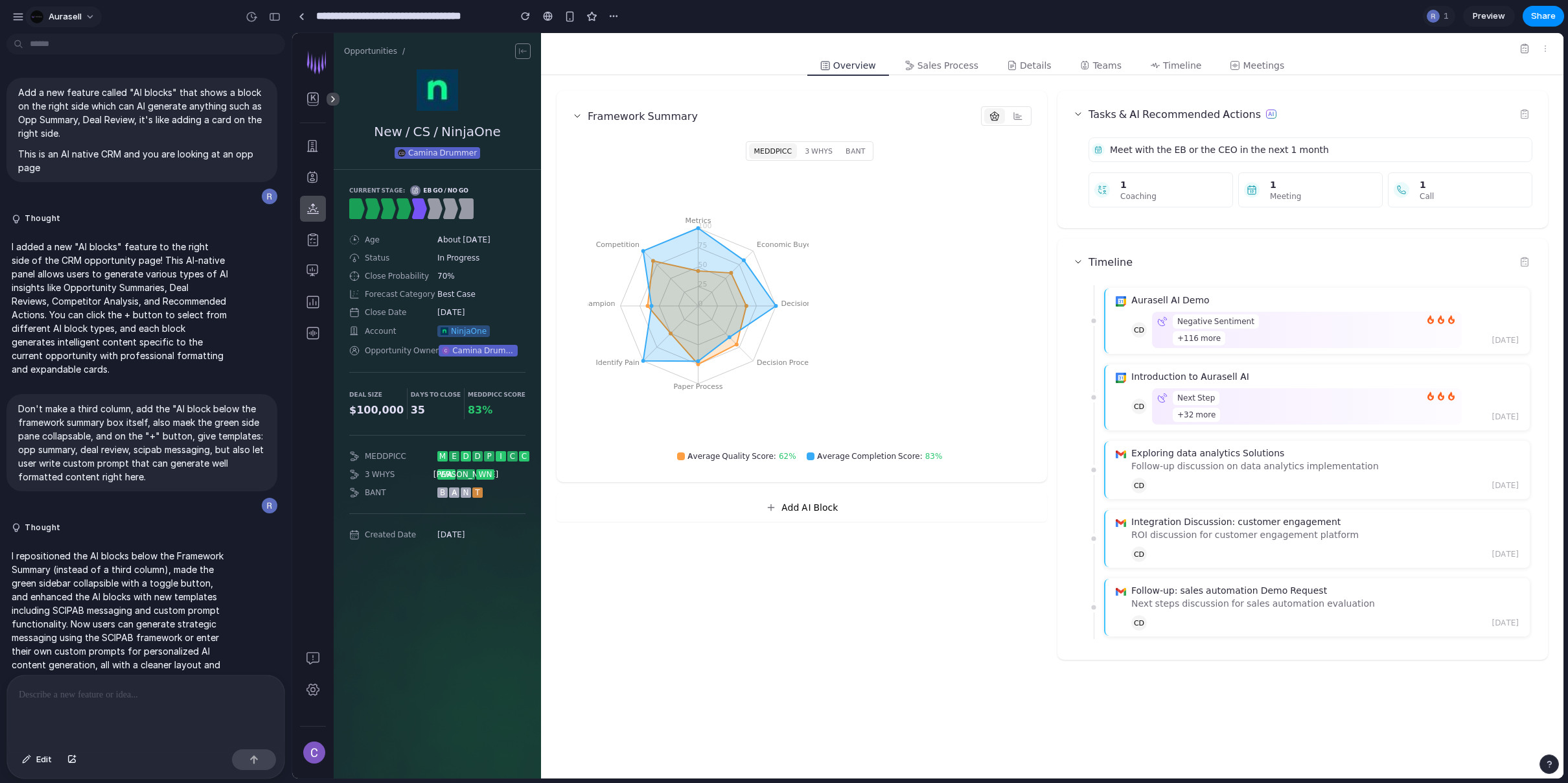
click at [88, 17] on button "Aurasell" at bounding box center [63, 16] width 76 height 20
click at [174, 147] on span "Neutral dark" at bounding box center [169, 150] width 51 height 13
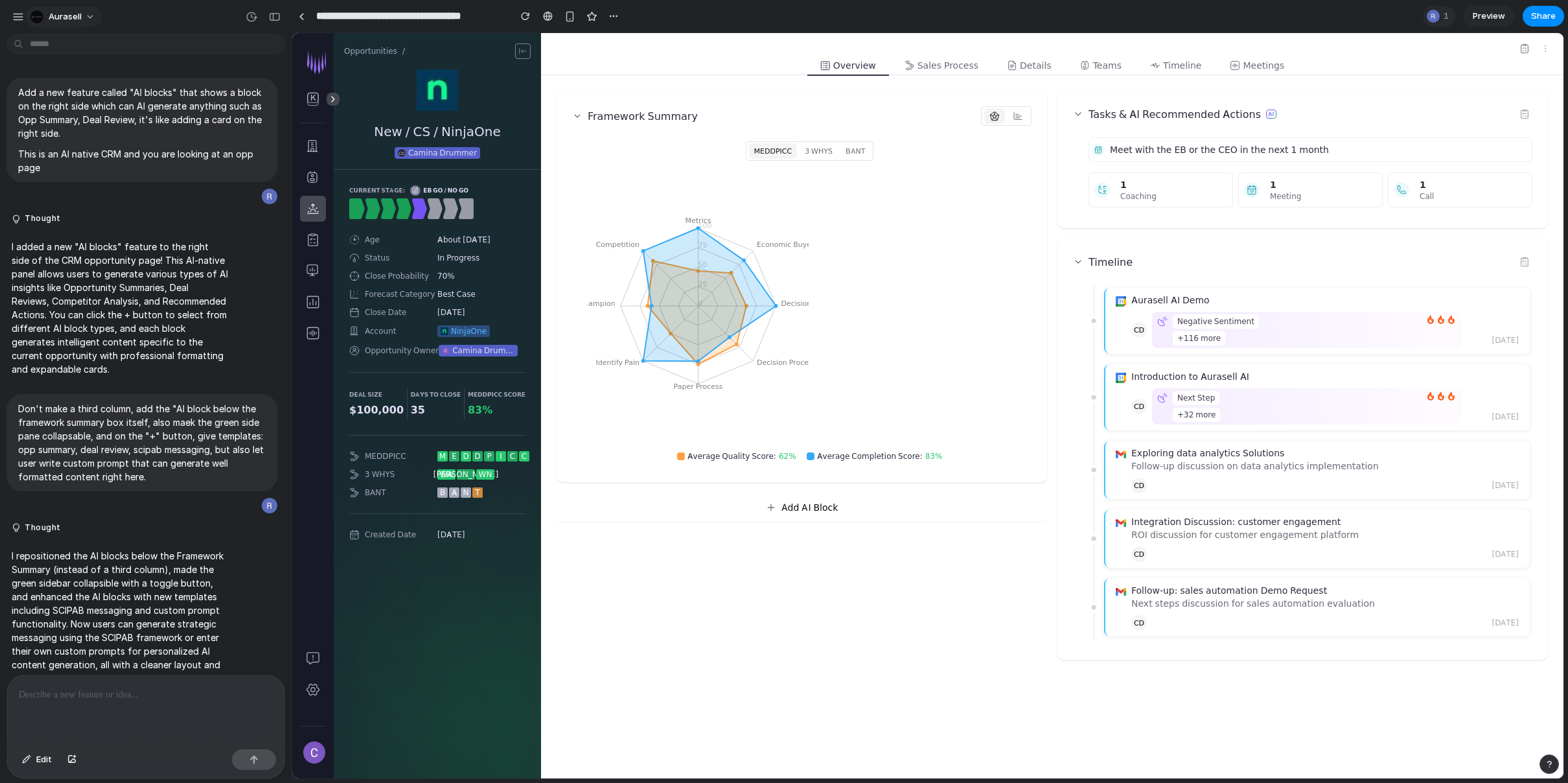
click at [84, 7] on button "Aurasell" at bounding box center [63, 16] width 76 height 20
click at [178, 127] on li "Dark" at bounding box center [181, 129] width 85 height 20
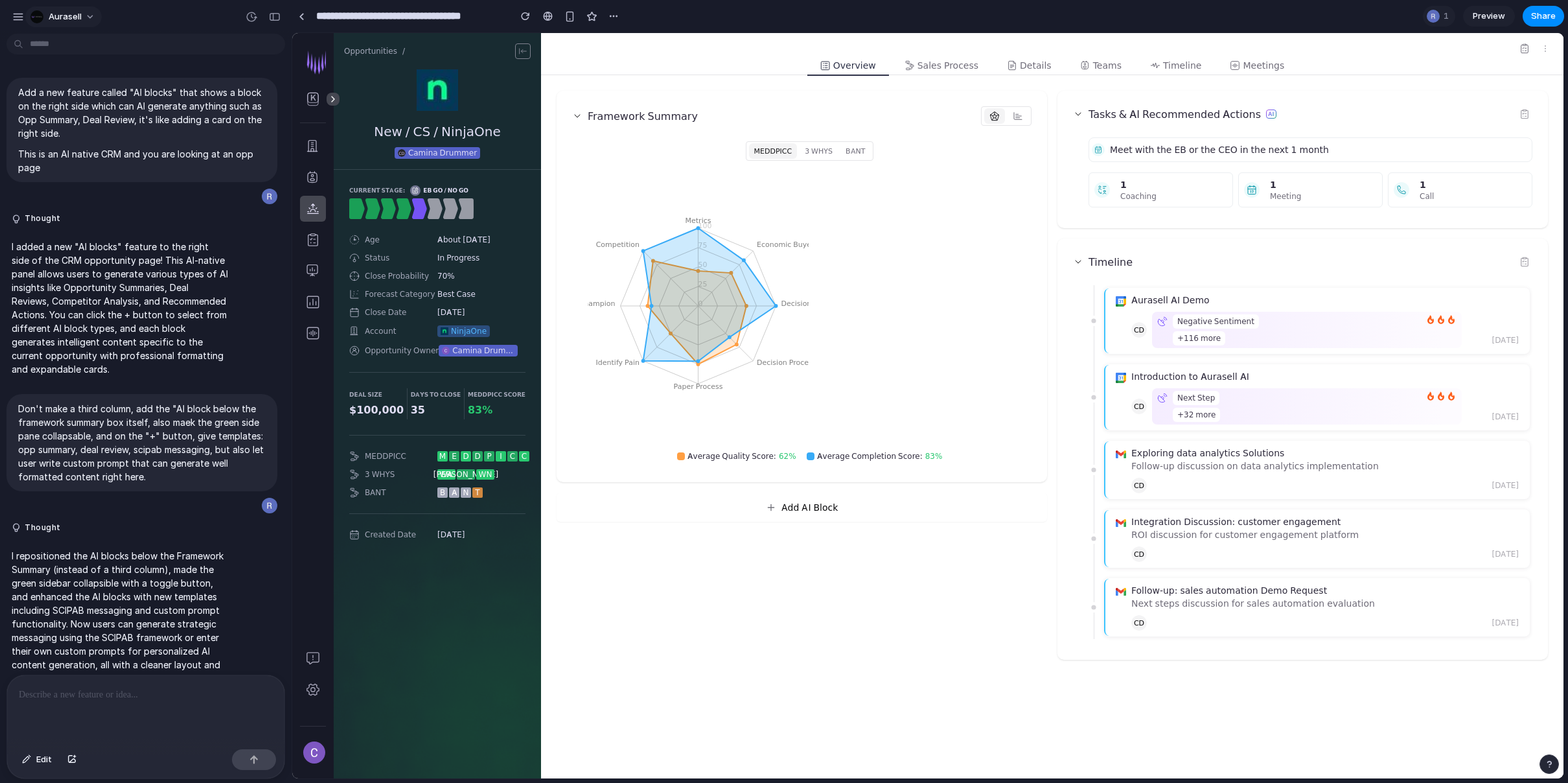
click at [39, 19] on div "button" at bounding box center [37, 17] width 13 height 13
click at [14, 16] on div "Settings Invite members Change theme Sign out" at bounding box center [784, 392] width 1568 height 783
click at [14, 16] on div "button" at bounding box center [18, 16] width 11 height 11
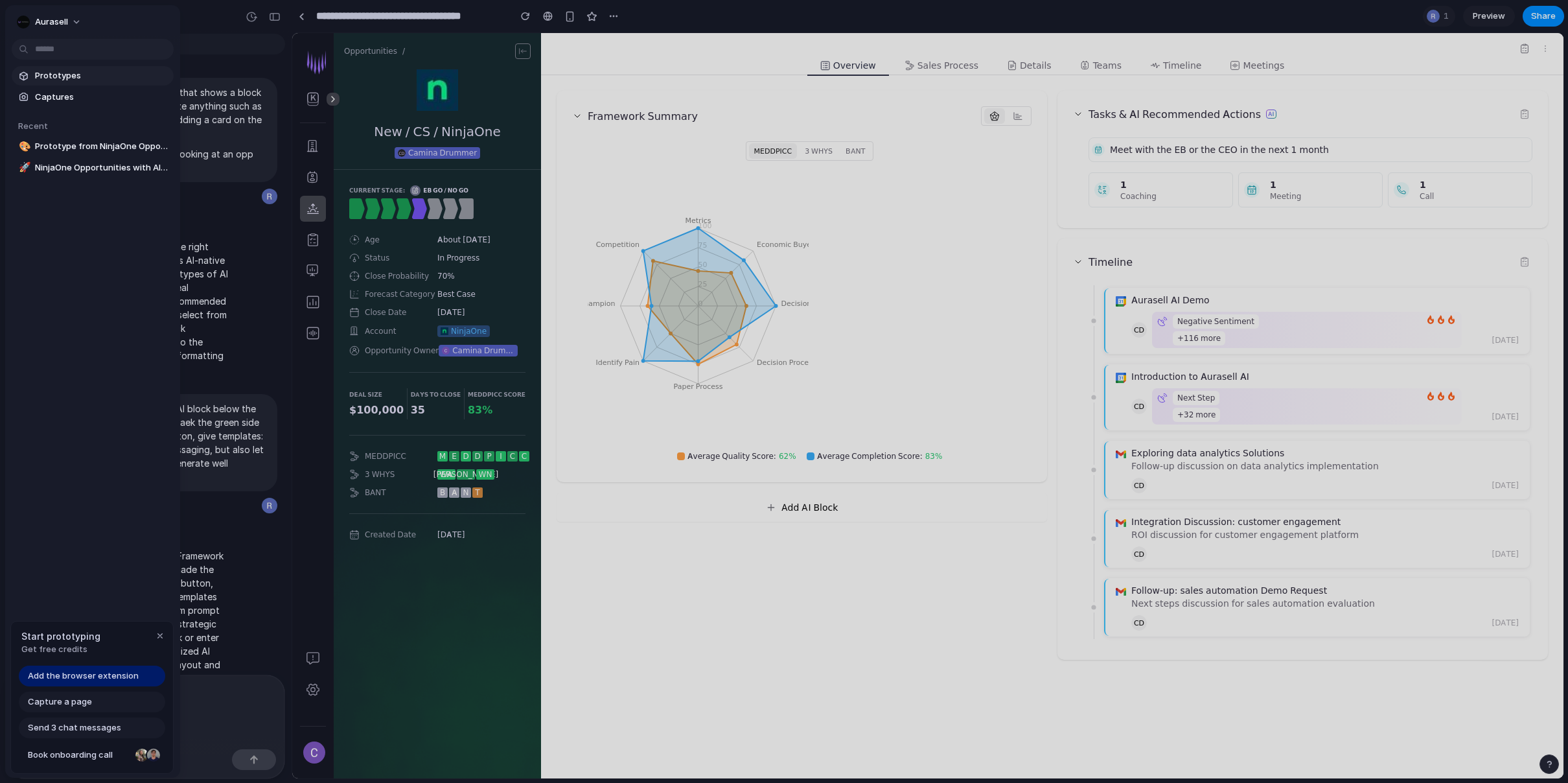
click at [30, 70] on link "Prototypes" at bounding box center [93, 76] width 162 height 20
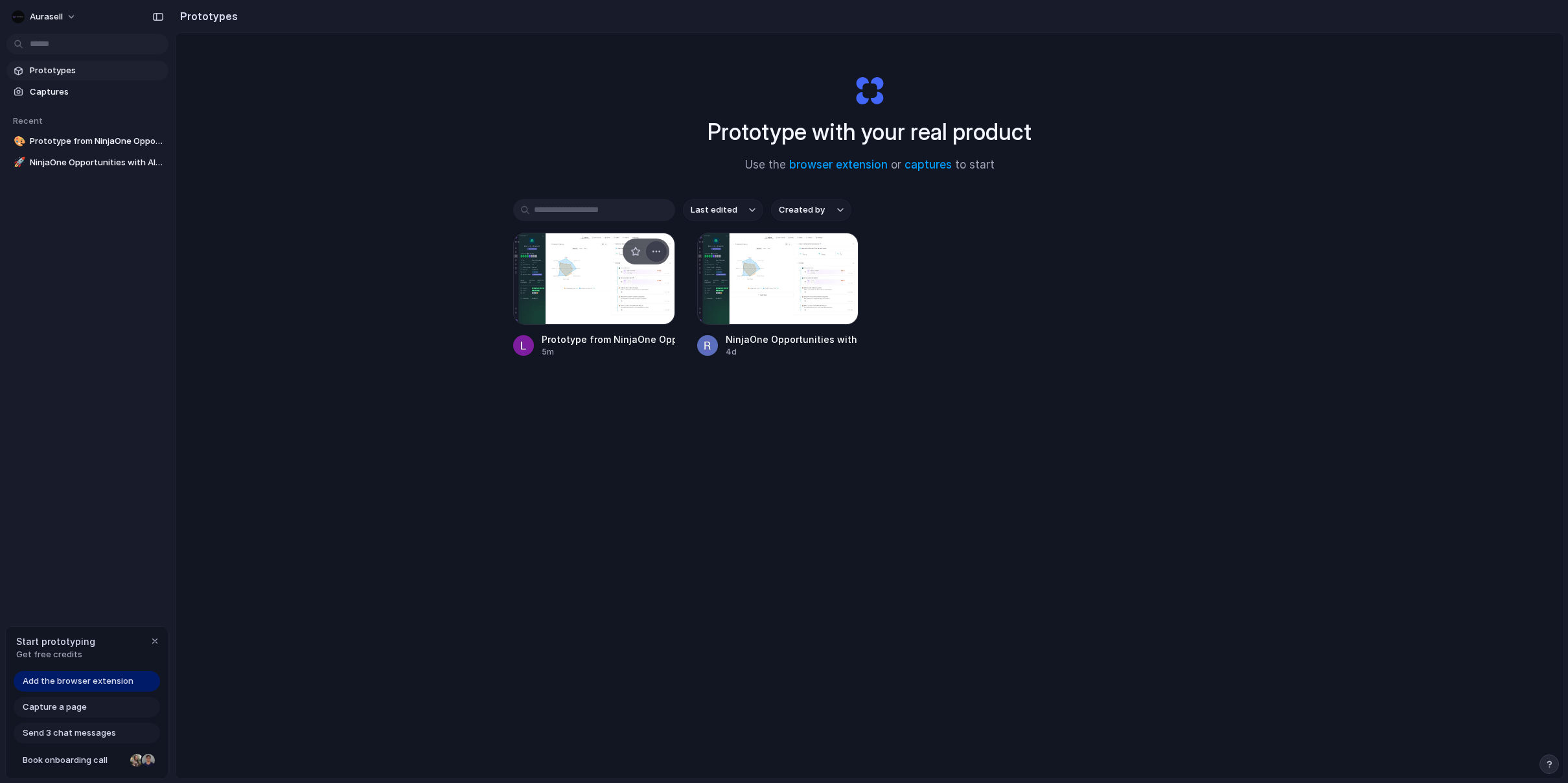
click at [653, 251] on div "button" at bounding box center [656, 251] width 11 height 11
click at [666, 415] on div "Open in new tab Rename Copy link Delete" at bounding box center [784, 392] width 1568 height 783
click at [88, 87] on span "Captures" at bounding box center [96, 92] width 133 height 13
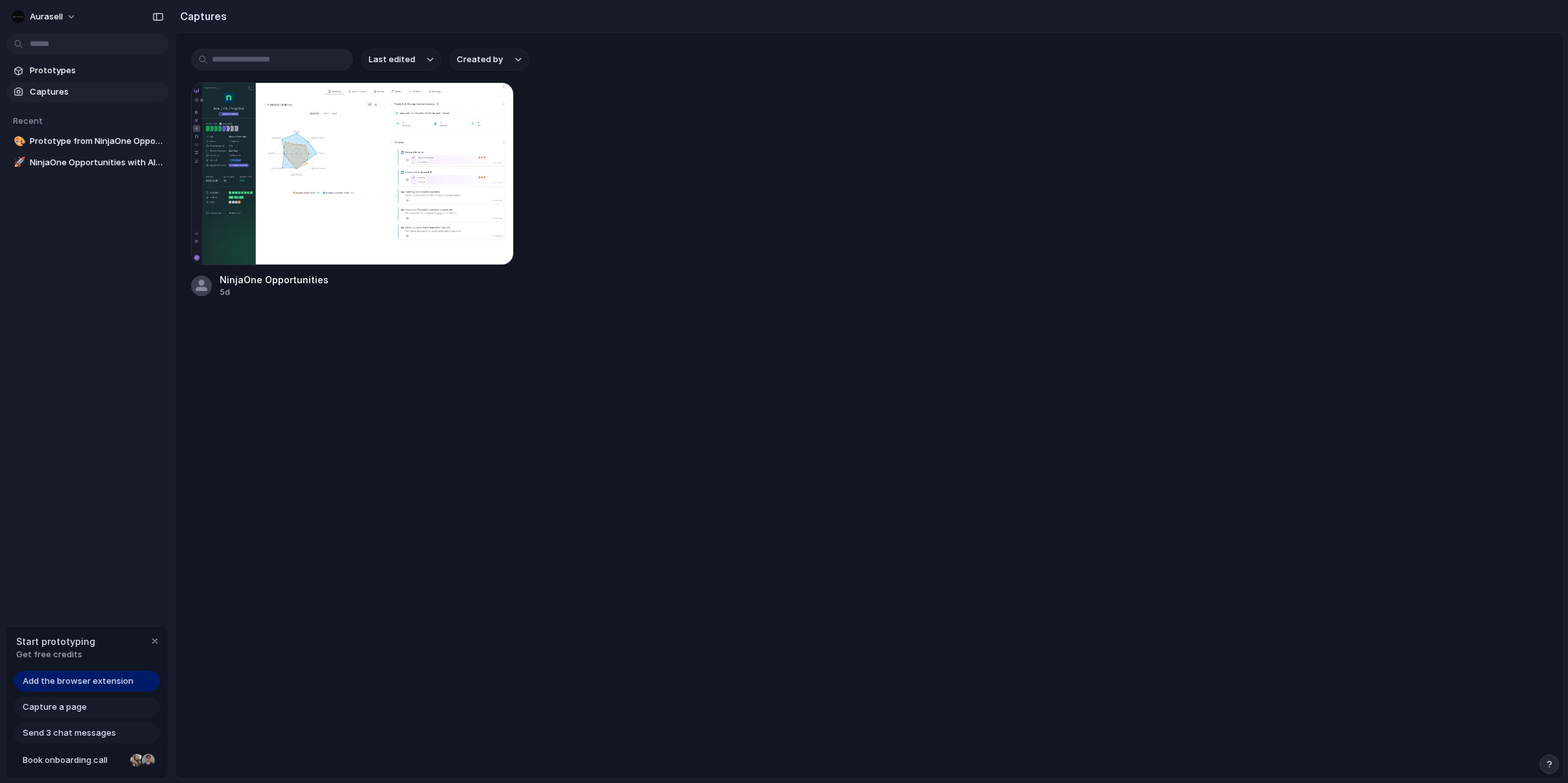
click at [419, 61] on button "Last edited" at bounding box center [401, 59] width 80 height 22
click at [663, 191] on div "Last edited Last created Alphabetical" at bounding box center [784, 392] width 1568 height 783
click at [120, 72] on span "Prototypes" at bounding box center [96, 70] width 133 height 13
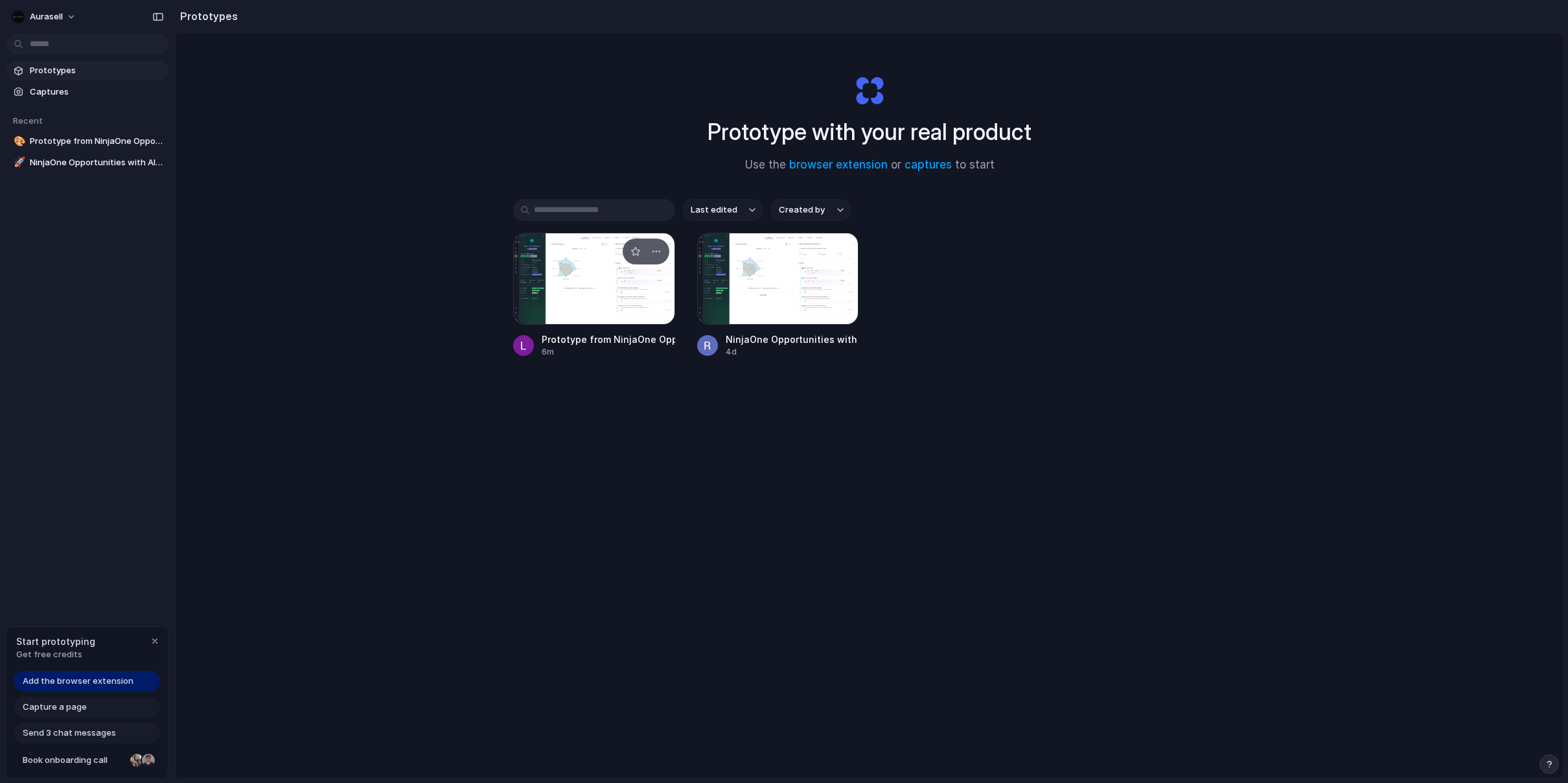
click at [630, 288] on div at bounding box center [594, 278] width 162 height 92
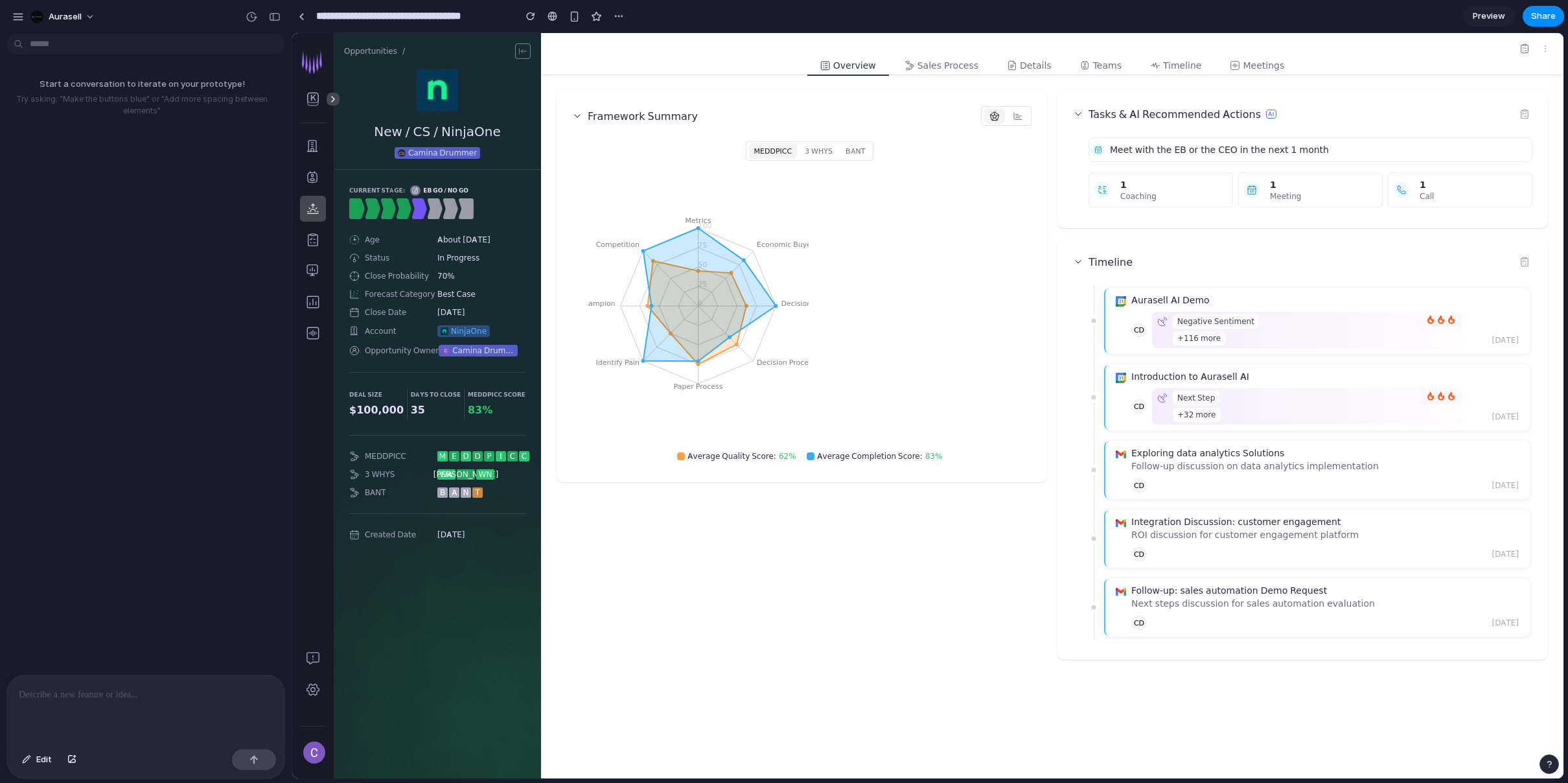
click at [197, 695] on p at bounding box center [146, 695] width 254 height 16
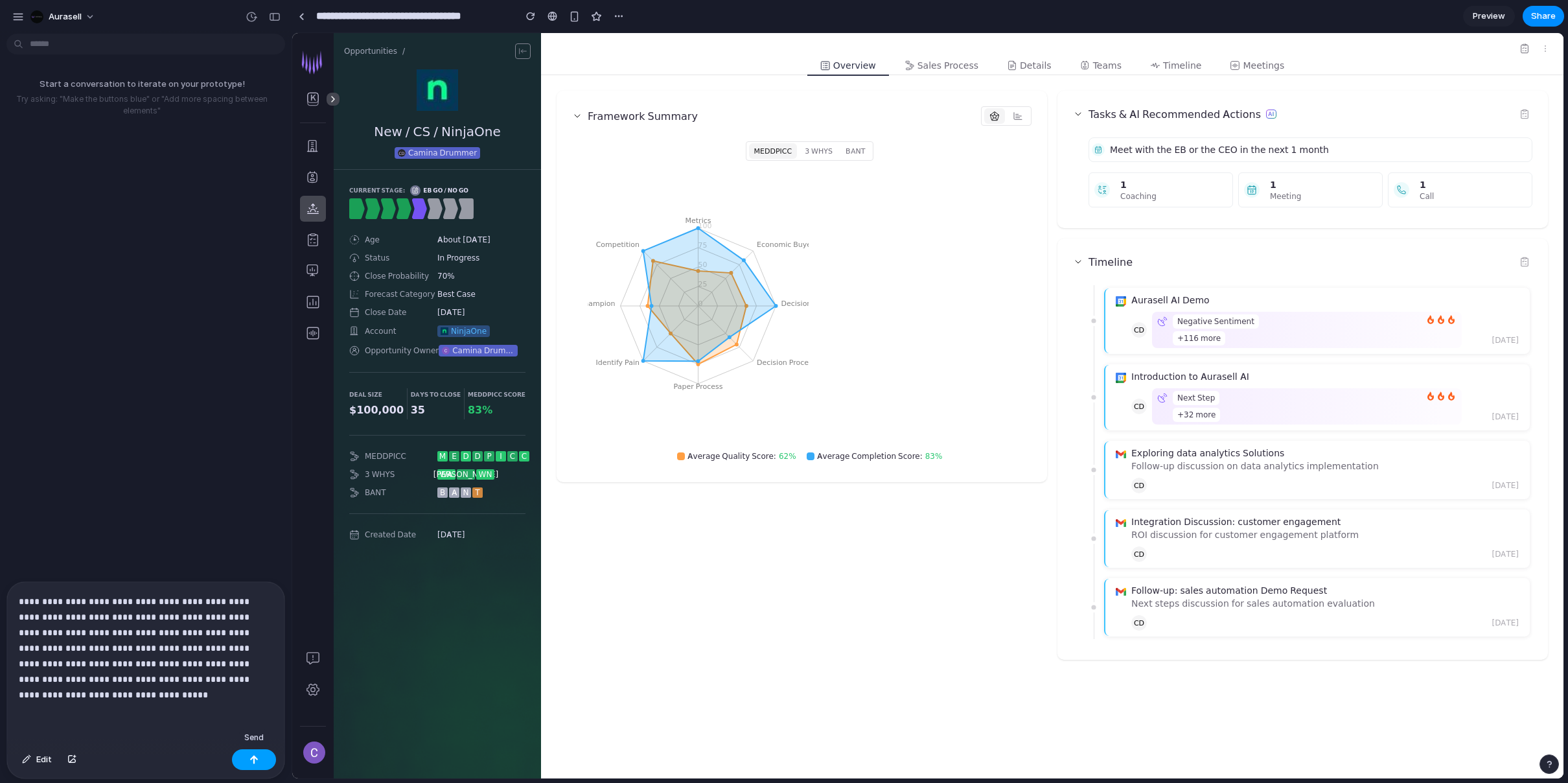
click at [255, 759] on div "button" at bounding box center [254, 759] width 9 height 9
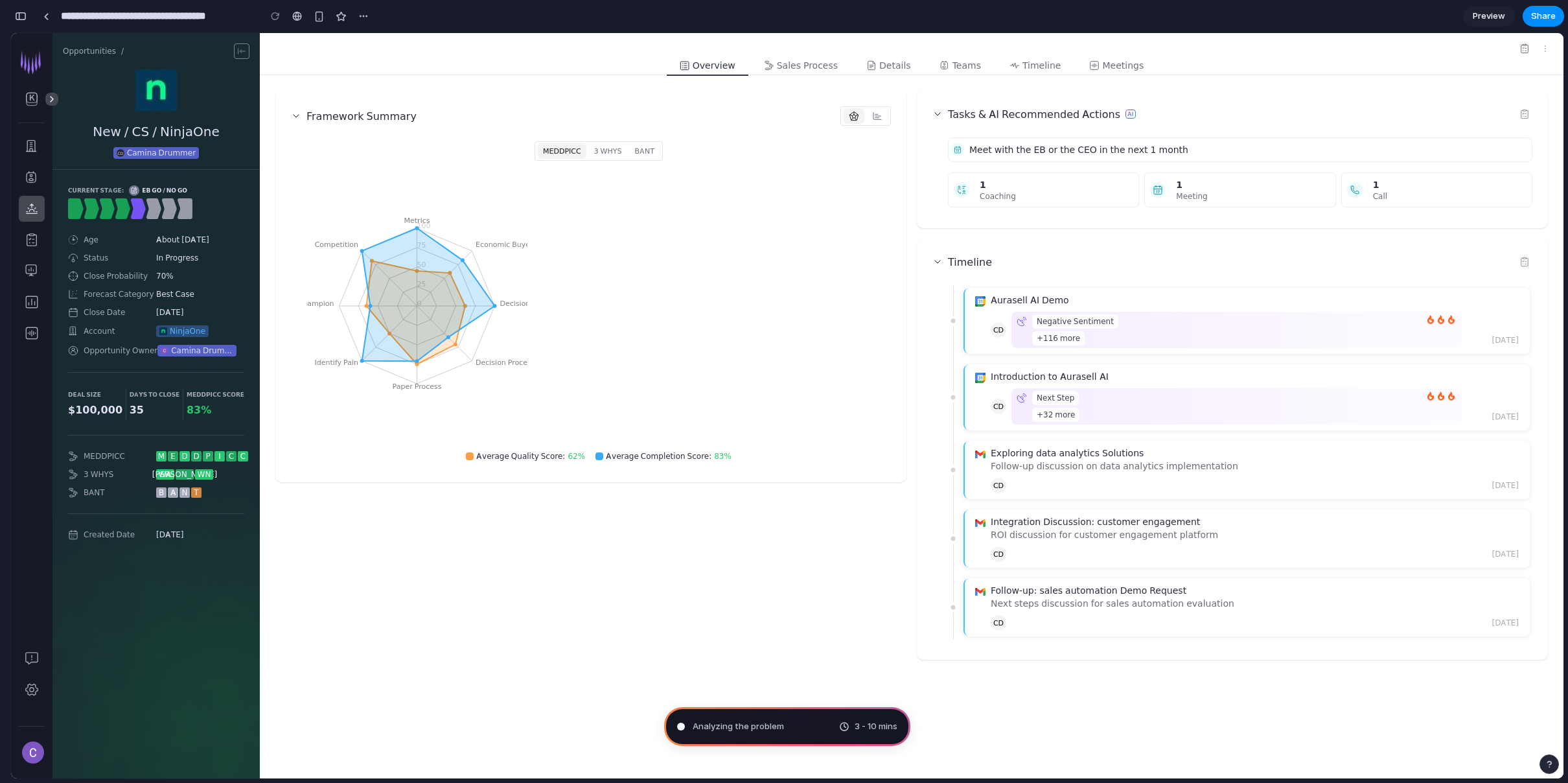
type input "**********"
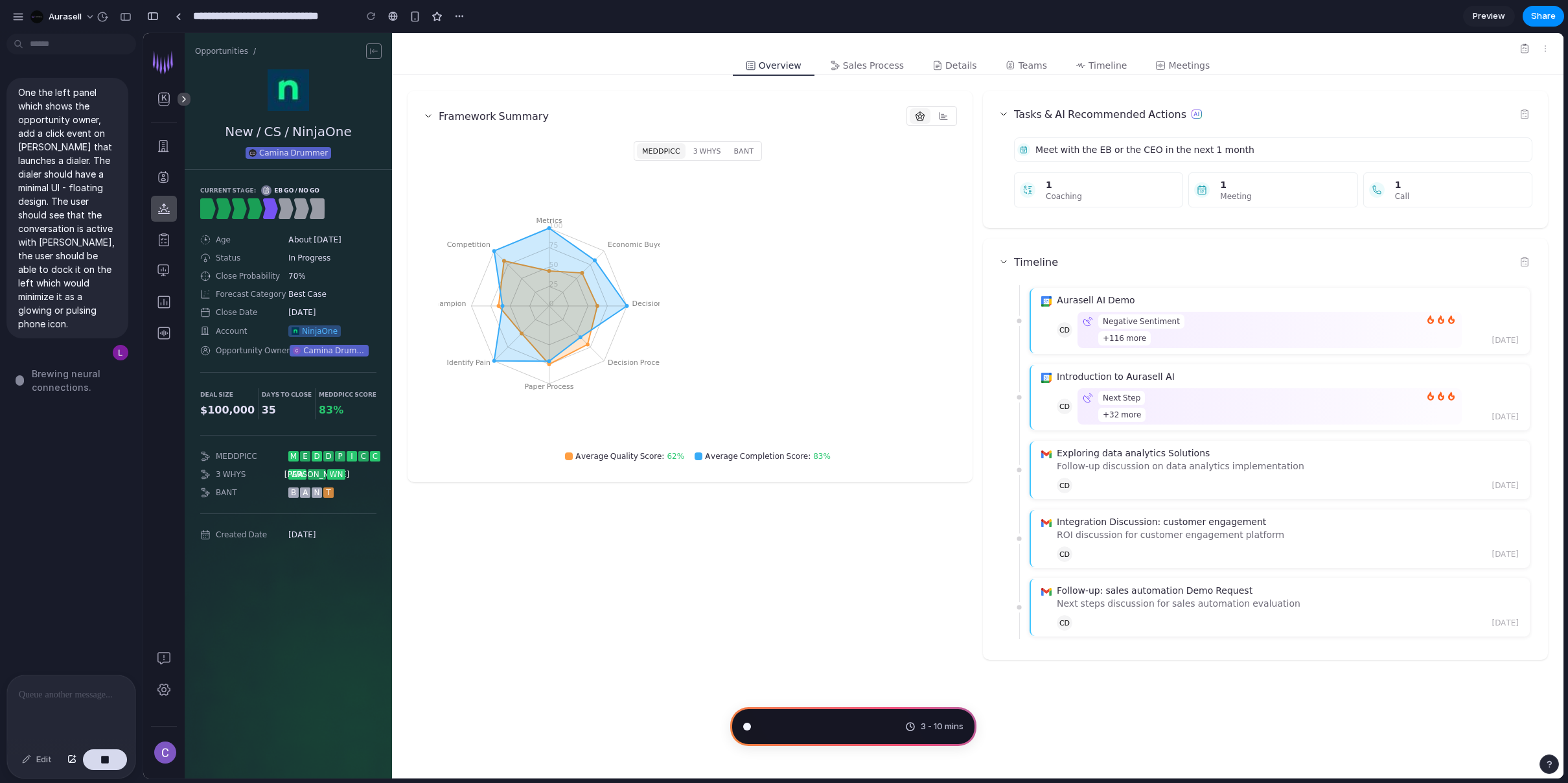
click at [576, 542] on div "Framework Summary MEDDPICC 3 WHYS BANT Metrics Economic Buyer Decision Criteria…" at bounding box center [690, 375] width 565 height 569
click at [129, 20] on button "button" at bounding box center [125, 16] width 20 height 20
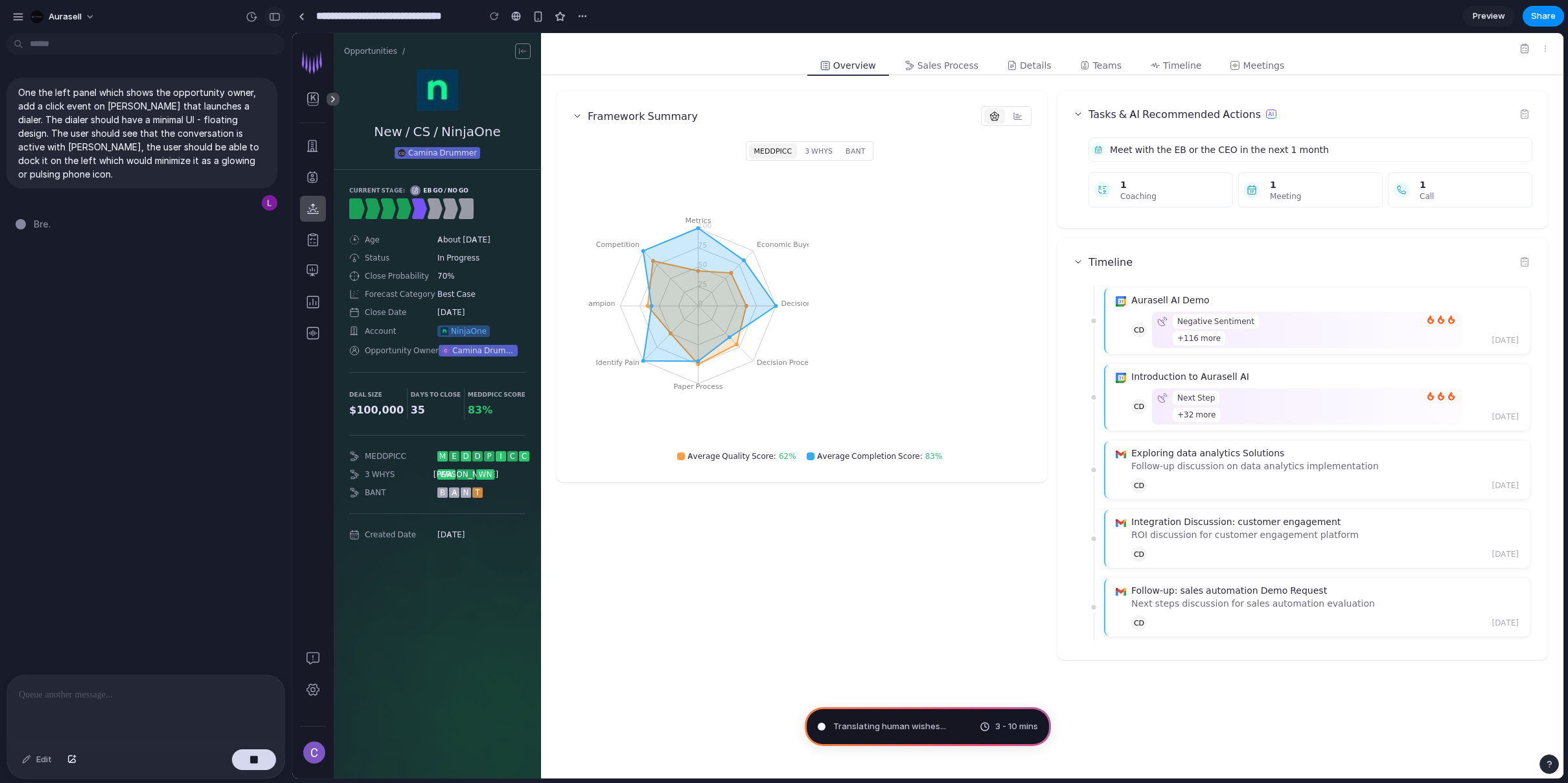
click at [280, 17] on button "button" at bounding box center [274, 16] width 20 height 20
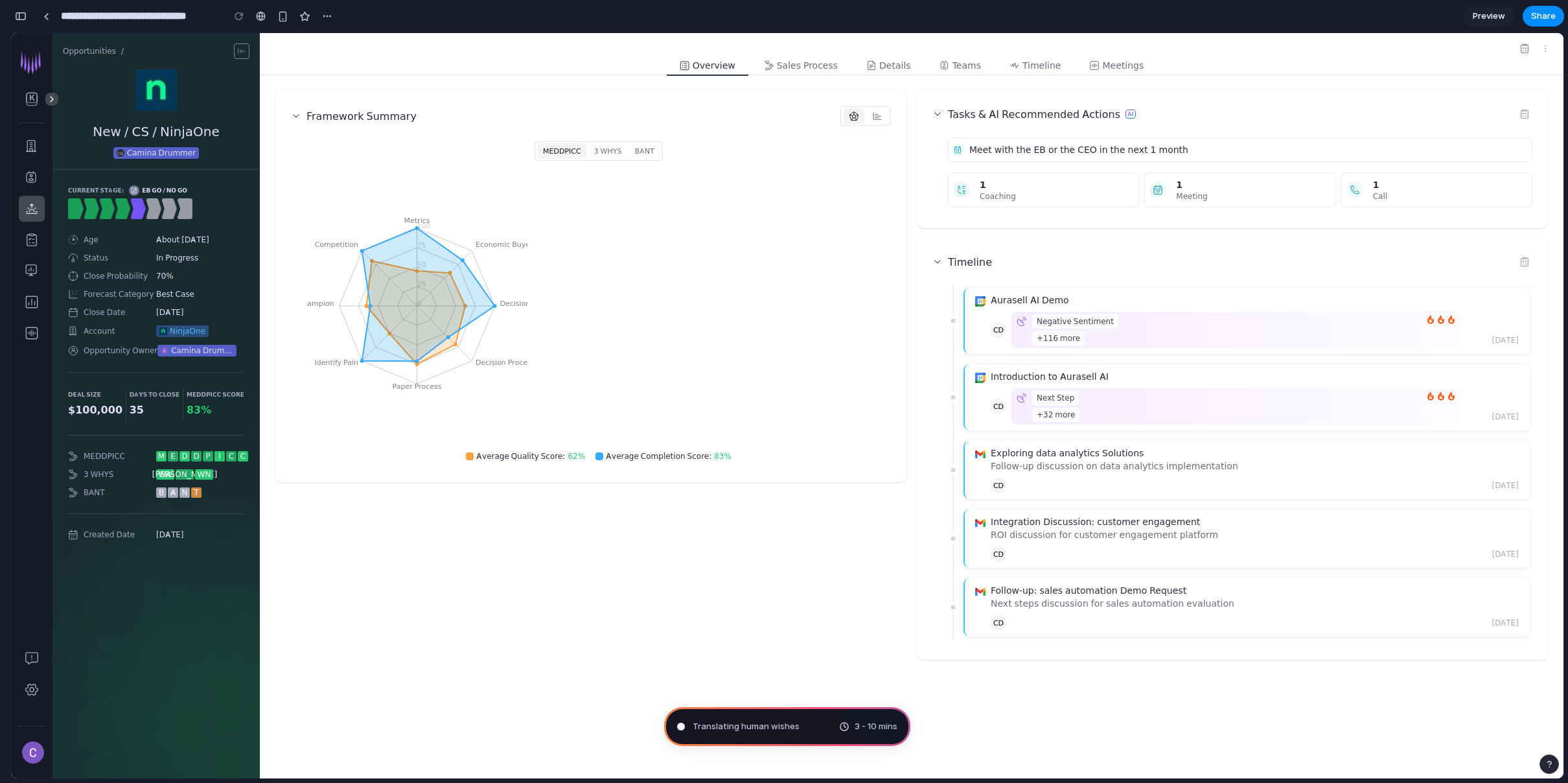
click at [26, 20] on button "button" at bounding box center [20, 16] width 20 height 20
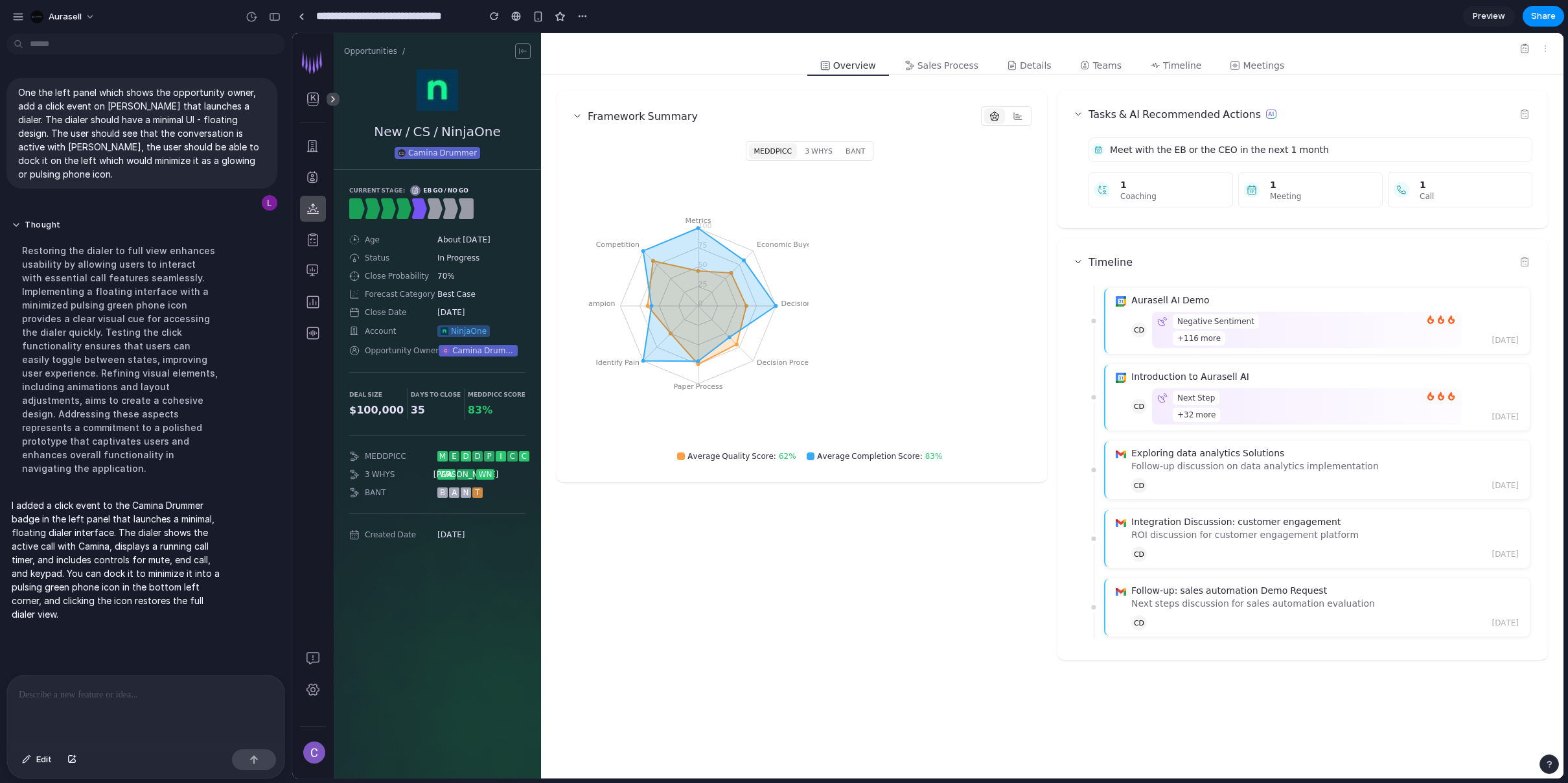
click at [492, 352] on span "Camina Drummer" at bounding box center [483, 351] width 62 height 11
click at [421, 351] on div "Opportunity Owner" at bounding box center [394, 351] width 89 height 11
click at [461, 351] on span "Camina Drummer" at bounding box center [483, 351] width 62 height 11
click at [413, 353] on div "Opportunity Owner" at bounding box center [394, 351] width 89 height 11
click at [383, 350] on div "Opportunity Owner" at bounding box center [394, 351] width 89 height 11
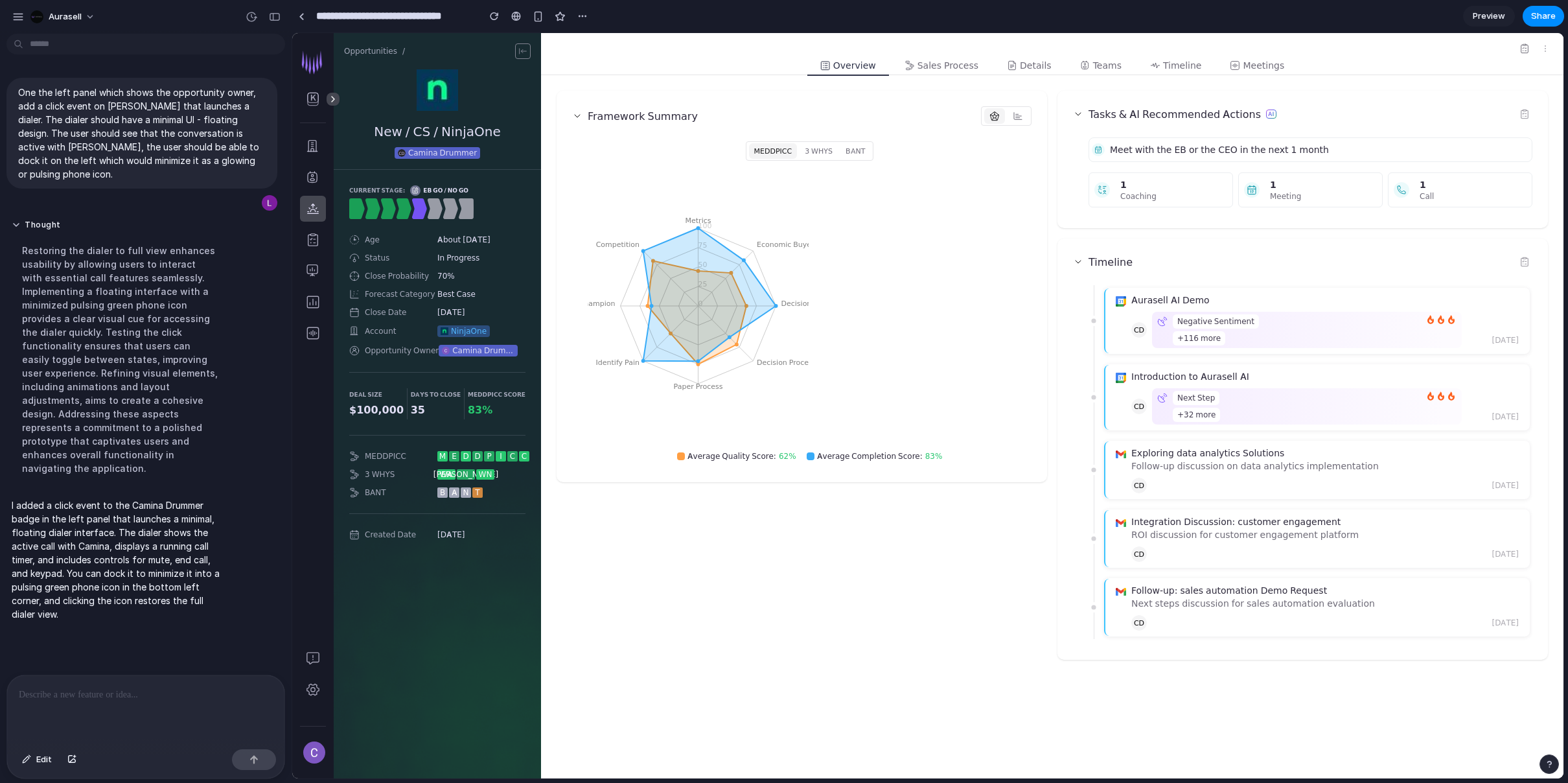
click at [452, 346] on span "Camina Drummer" at bounding box center [483, 351] width 62 height 11
click at [478, 350] on span "Camina Drummer" at bounding box center [483, 351] width 62 height 11
click at [445, 152] on span "Camina Drummer" at bounding box center [443, 152] width 69 height 11
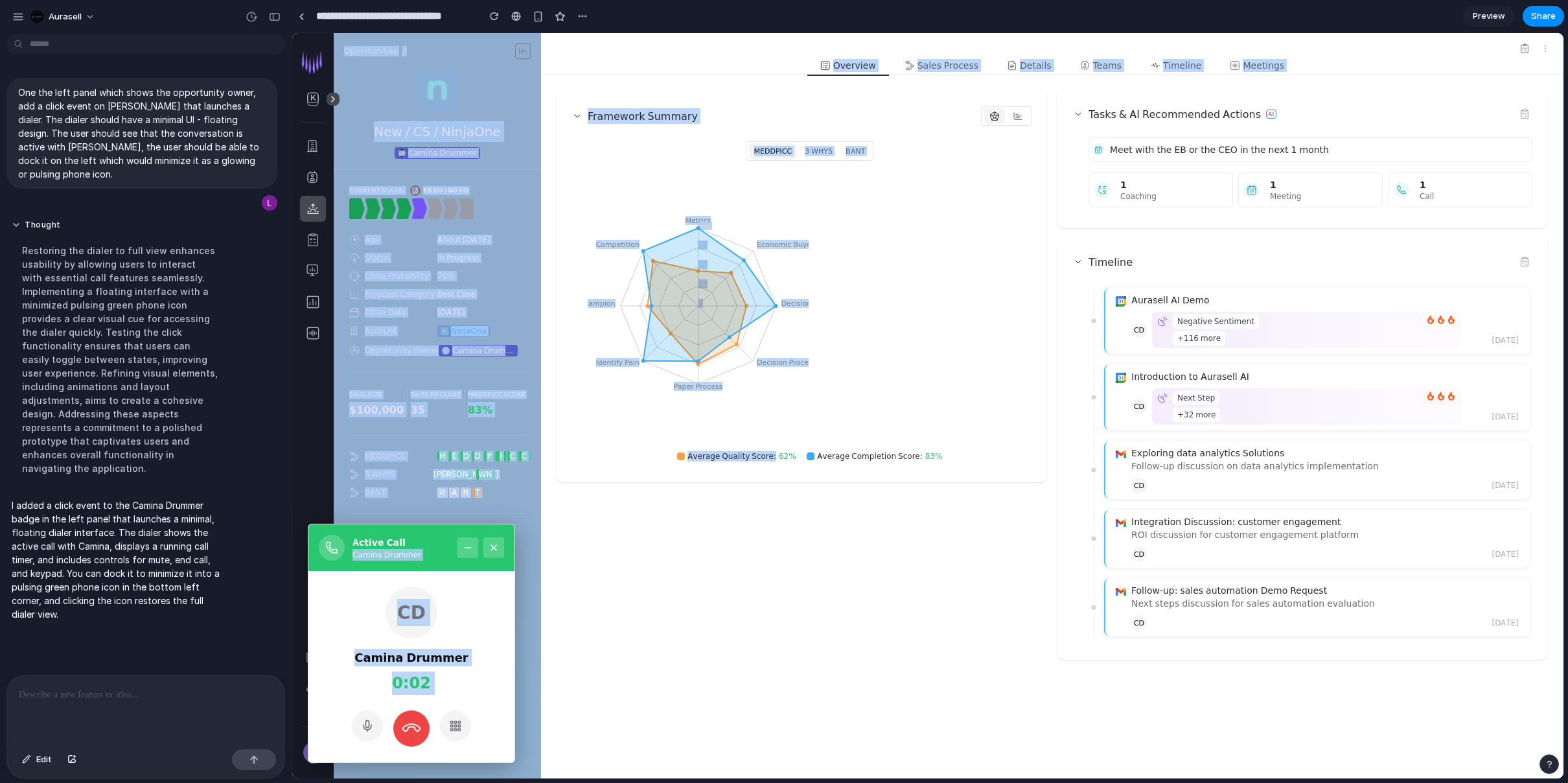
drag, startPoint x: 424, startPoint y: 545, endPoint x: 761, endPoint y: 523, distance: 337.7
click at [761, 524] on div "Active Call Camina Drummer CD Camina Drummer 0:02 Opportunities / New / CS / Ni…" at bounding box center [949, 405] width 1230 height 745
click at [524, 508] on div "Current Stage: EB Go / No Go Age about [DATE] Status In Progress Close Probabil…" at bounding box center [437, 362] width 207 height 386
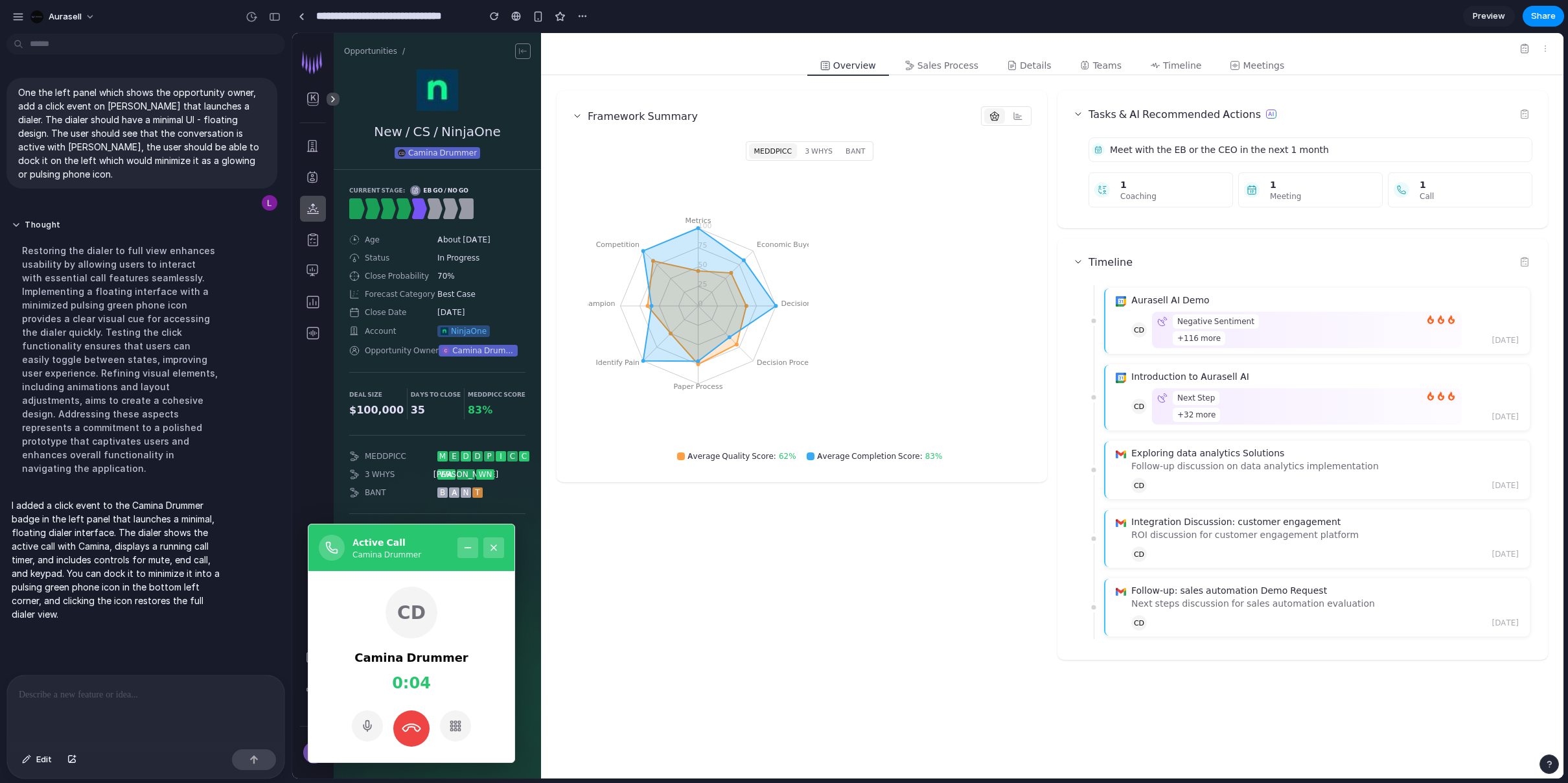
click at [466, 545] on icon at bounding box center [468, 547] width 11 height 11
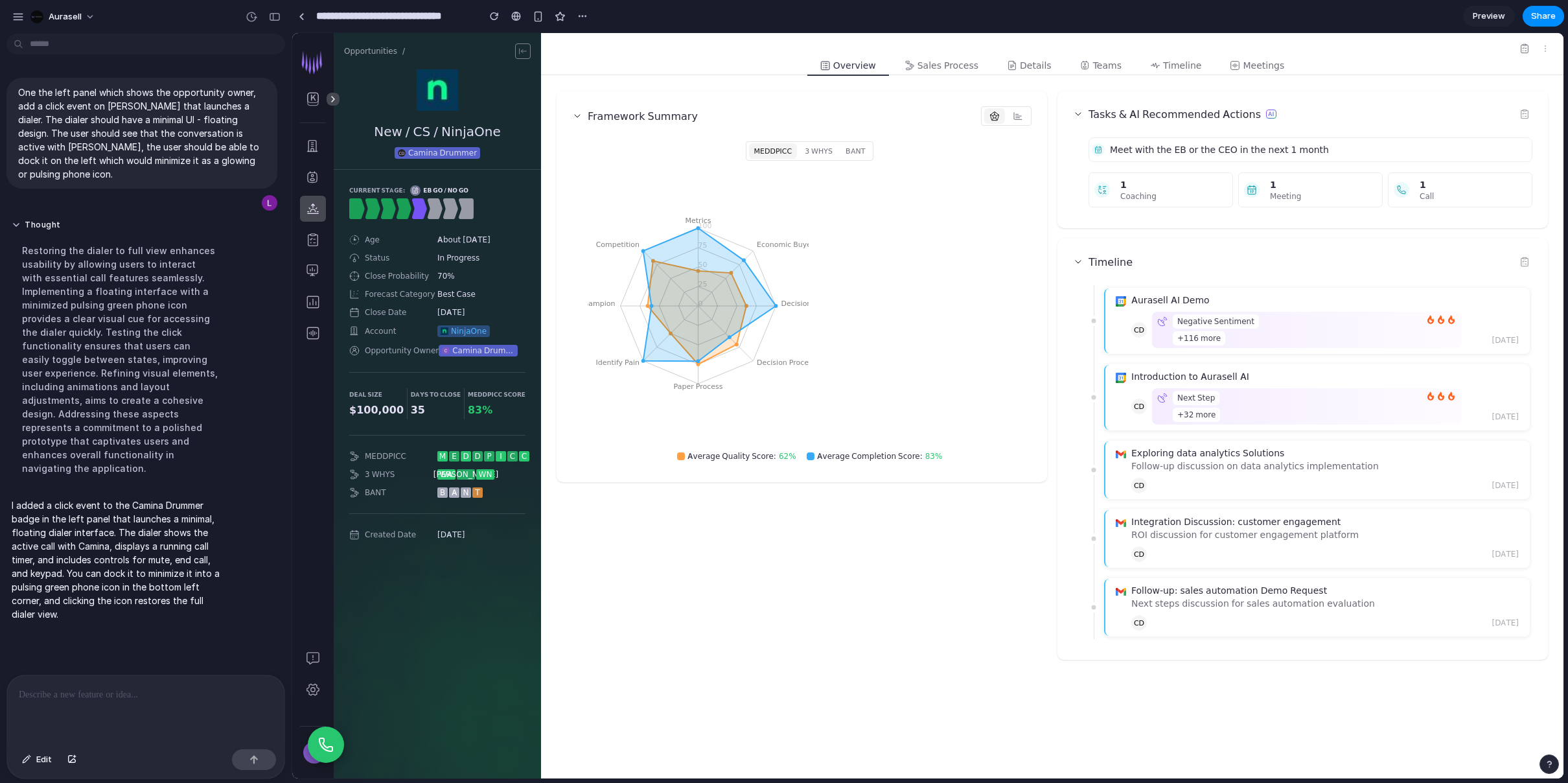
click at [325, 740] on icon at bounding box center [326, 745] width 16 height 16
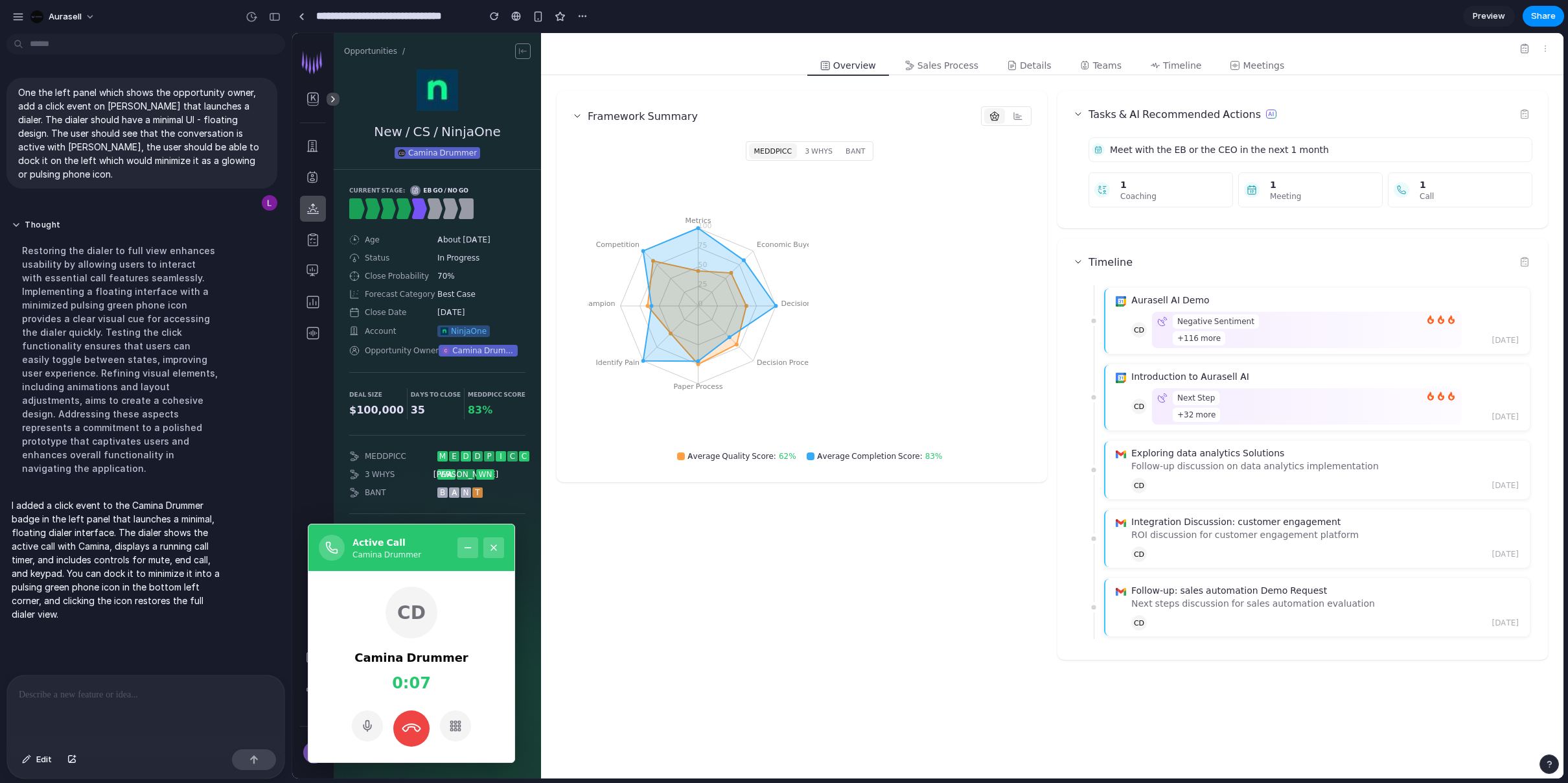
click at [409, 727] on icon at bounding box center [411, 728] width 18 height 18
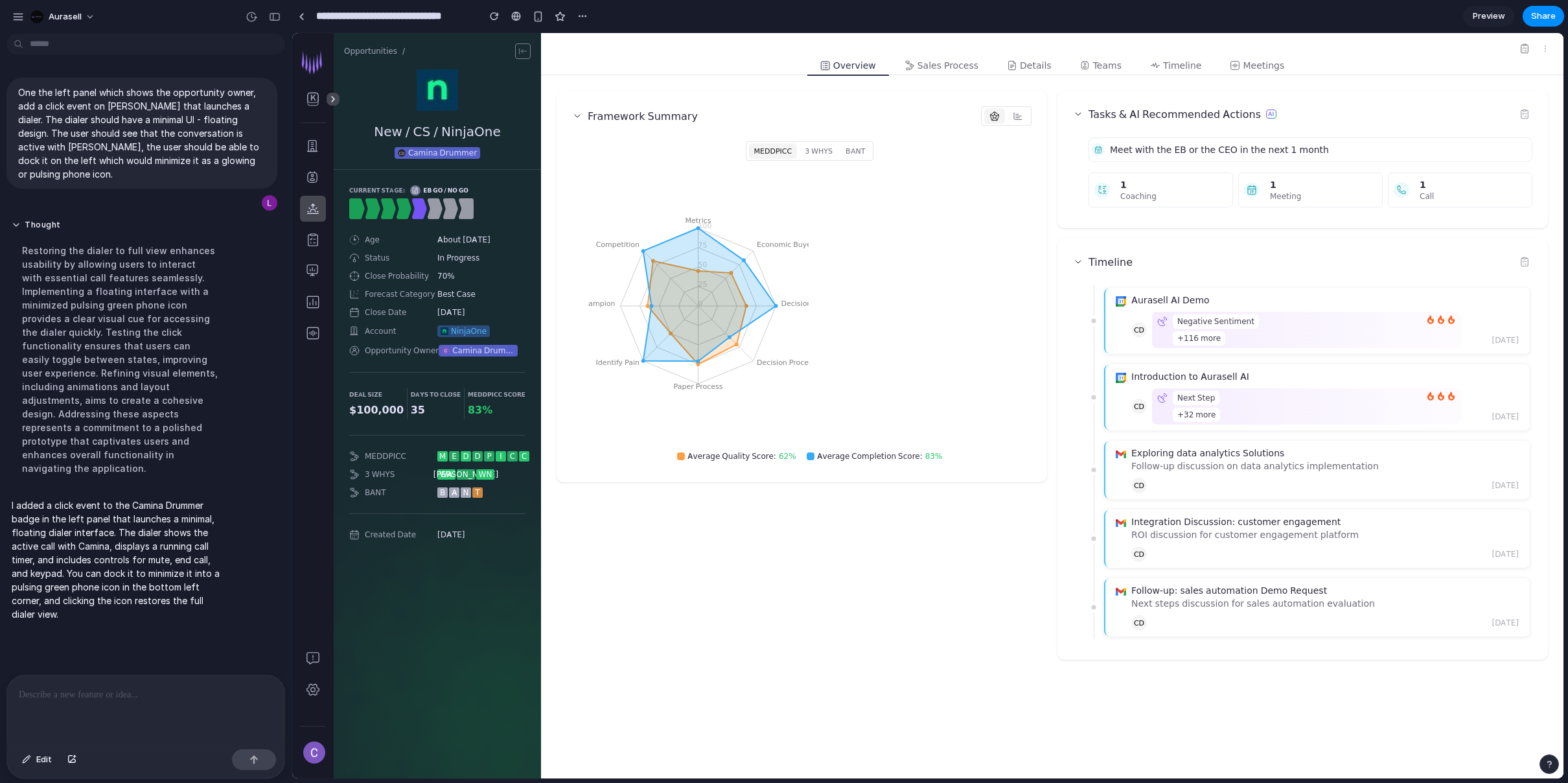
click at [441, 156] on span "Camina Drummer" at bounding box center [443, 152] width 69 height 11
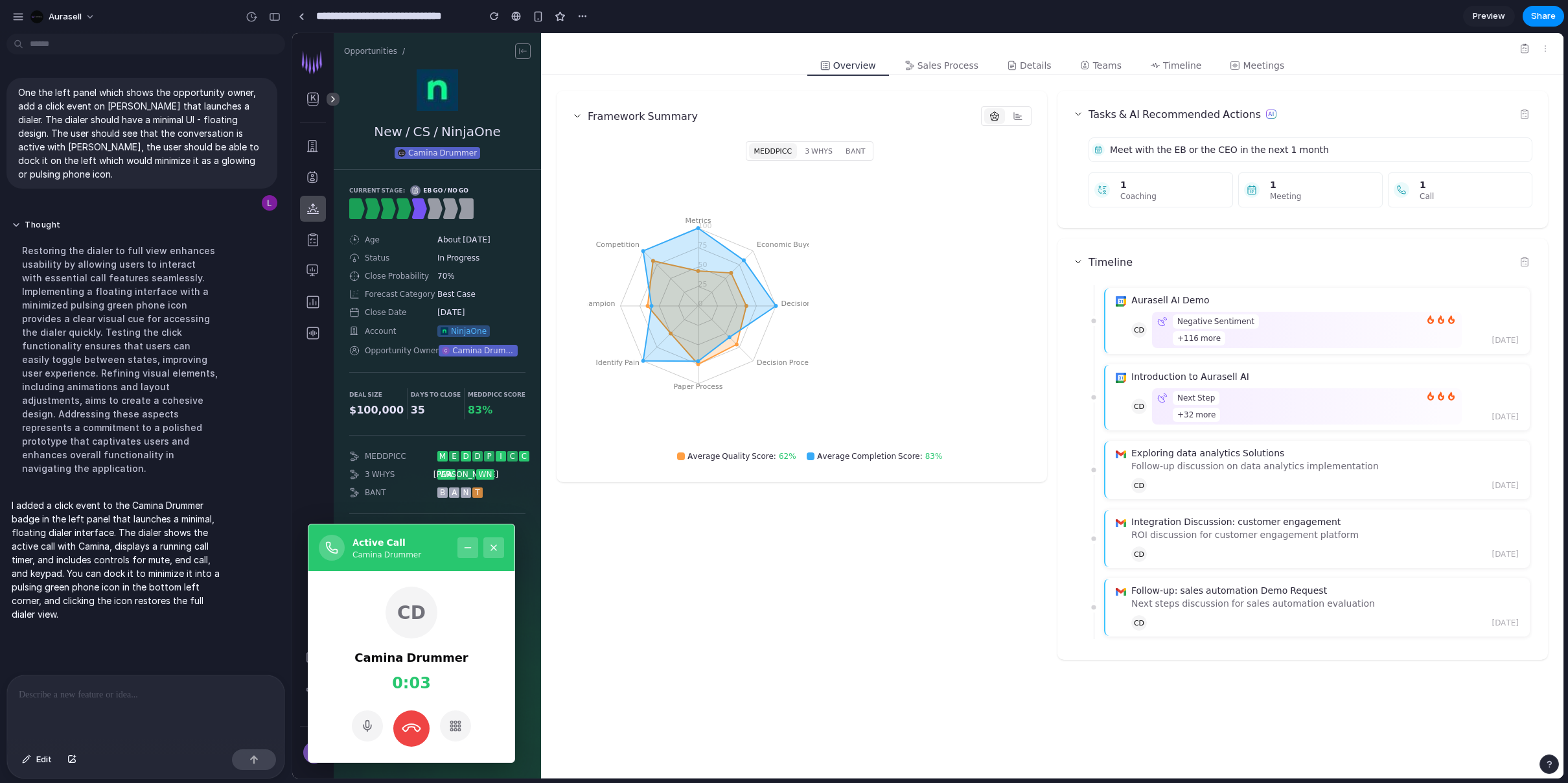
click at [364, 727] on icon at bounding box center [368, 726] width 13 height 13
click at [462, 729] on button at bounding box center [455, 726] width 31 height 31
click at [460, 725] on rect at bounding box center [459, 726] width 2 height 2
click at [413, 550] on div "Camina Drummer" at bounding box center [386, 554] width 69 height 11
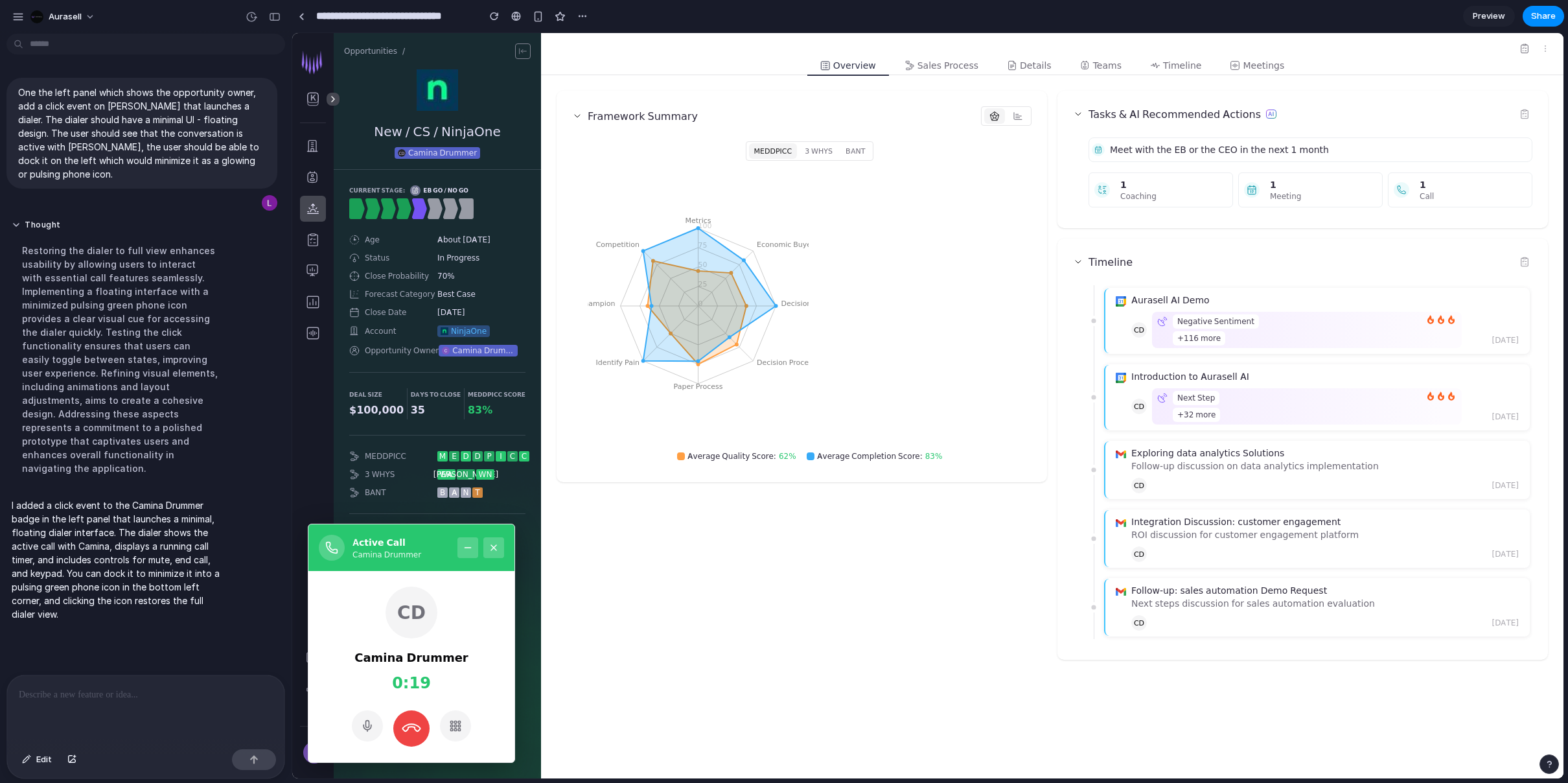
click at [468, 554] on button at bounding box center [468, 547] width 20 height 20
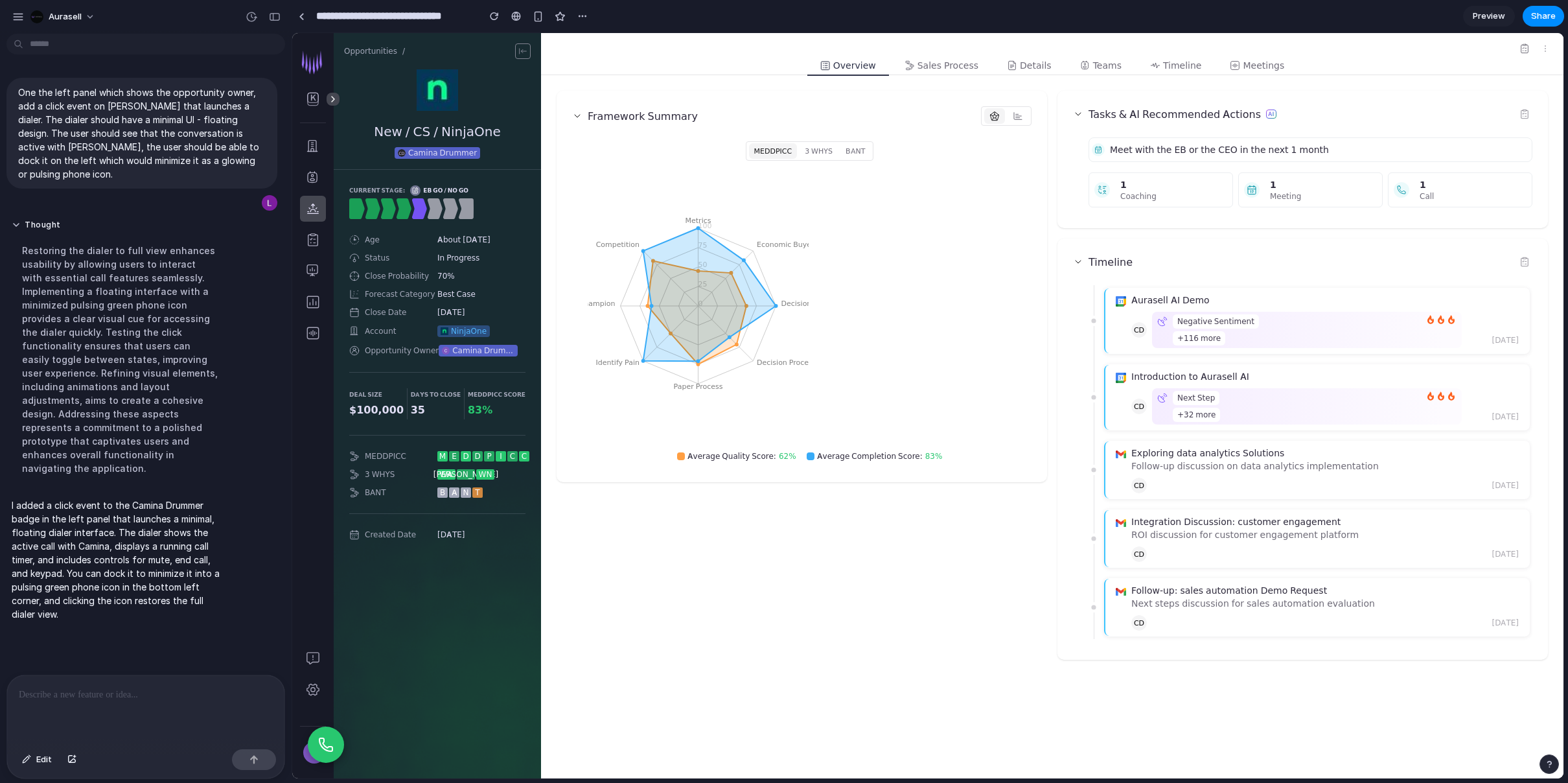
click at [337, 740] on div at bounding box center [326, 745] width 36 height 36
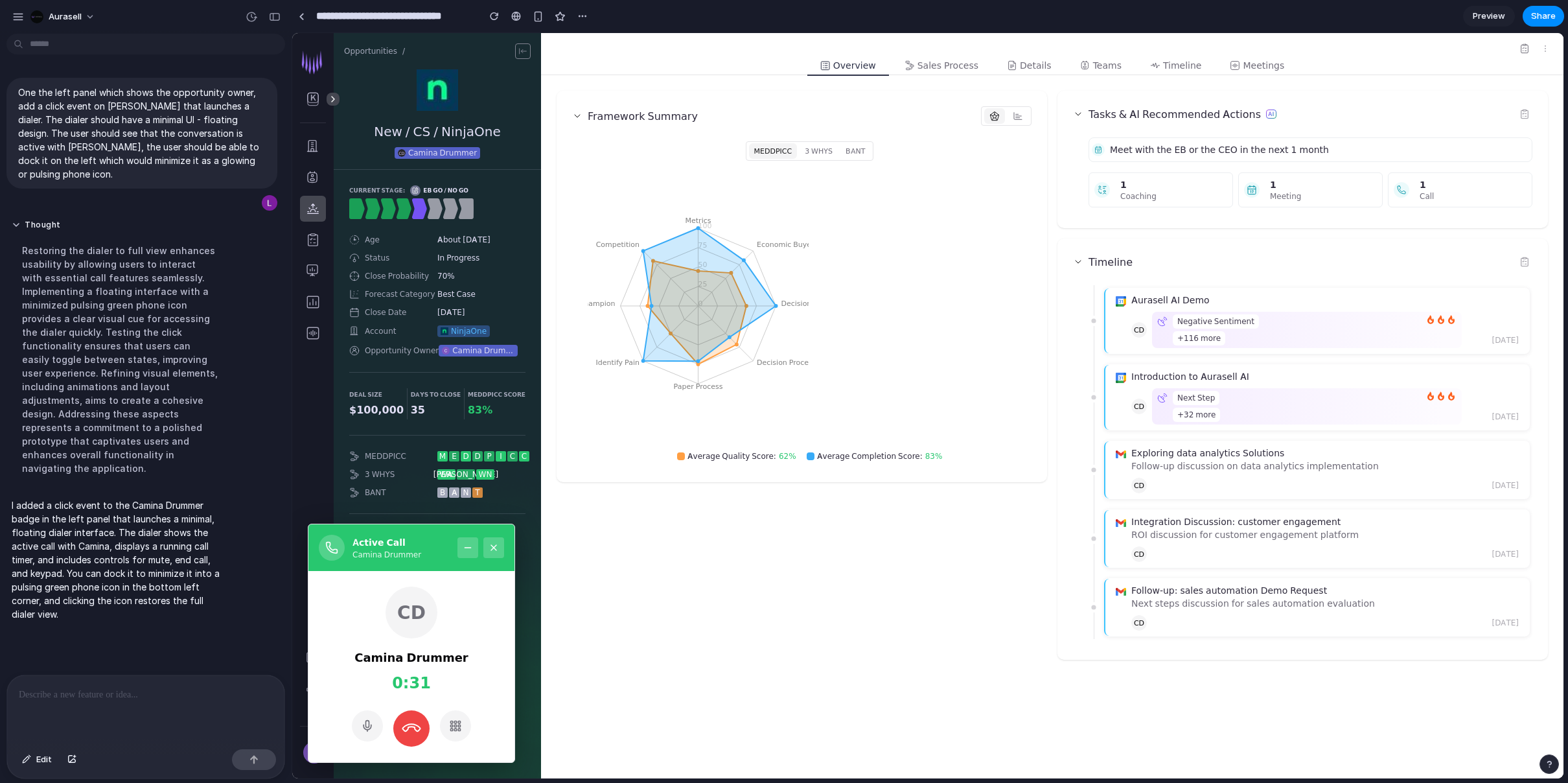
click at [465, 545] on icon at bounding box center [468, 547] width 11 height 11
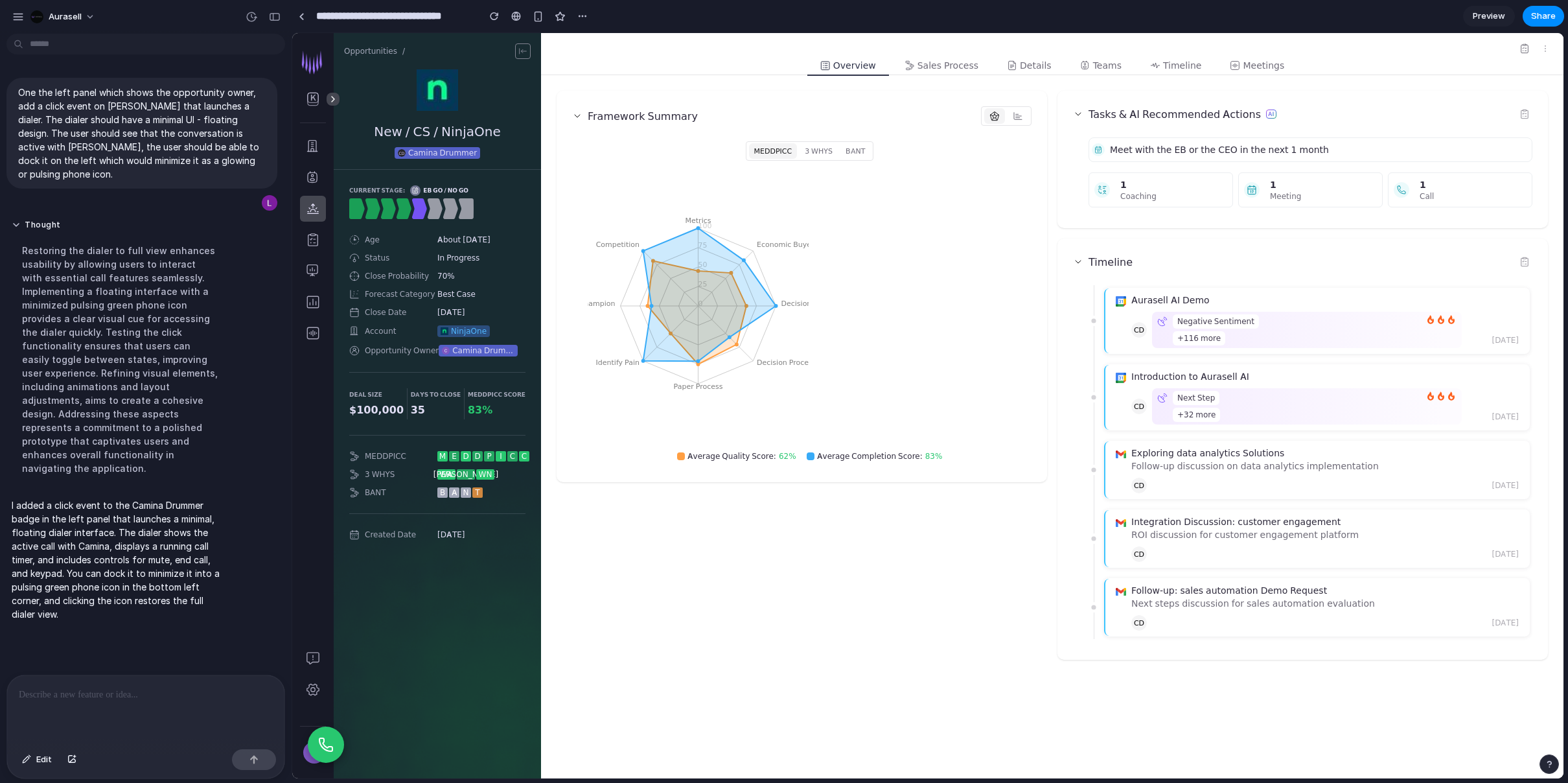
click at [210, 707] on div at bounding box center [146, 710] width 278 height 69
